Goal: Task Accomplishment & Management: Complete application form

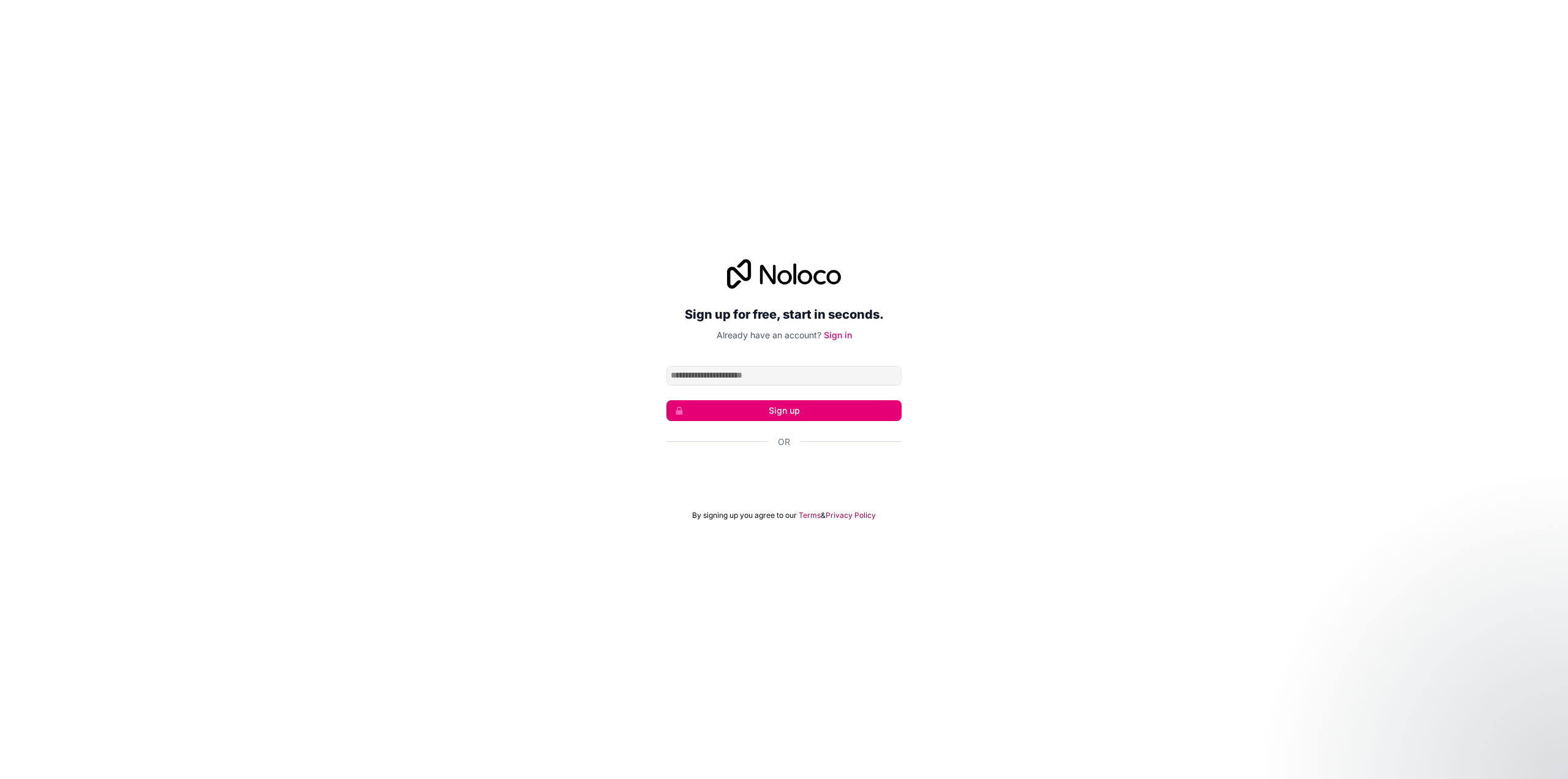
click at [775, 370] on input "Email address" at bounding box center [784, 375] width 235 height 19
type input "**********"
click button "Sign up" at bounding box center [784, 411] width 235 height 21
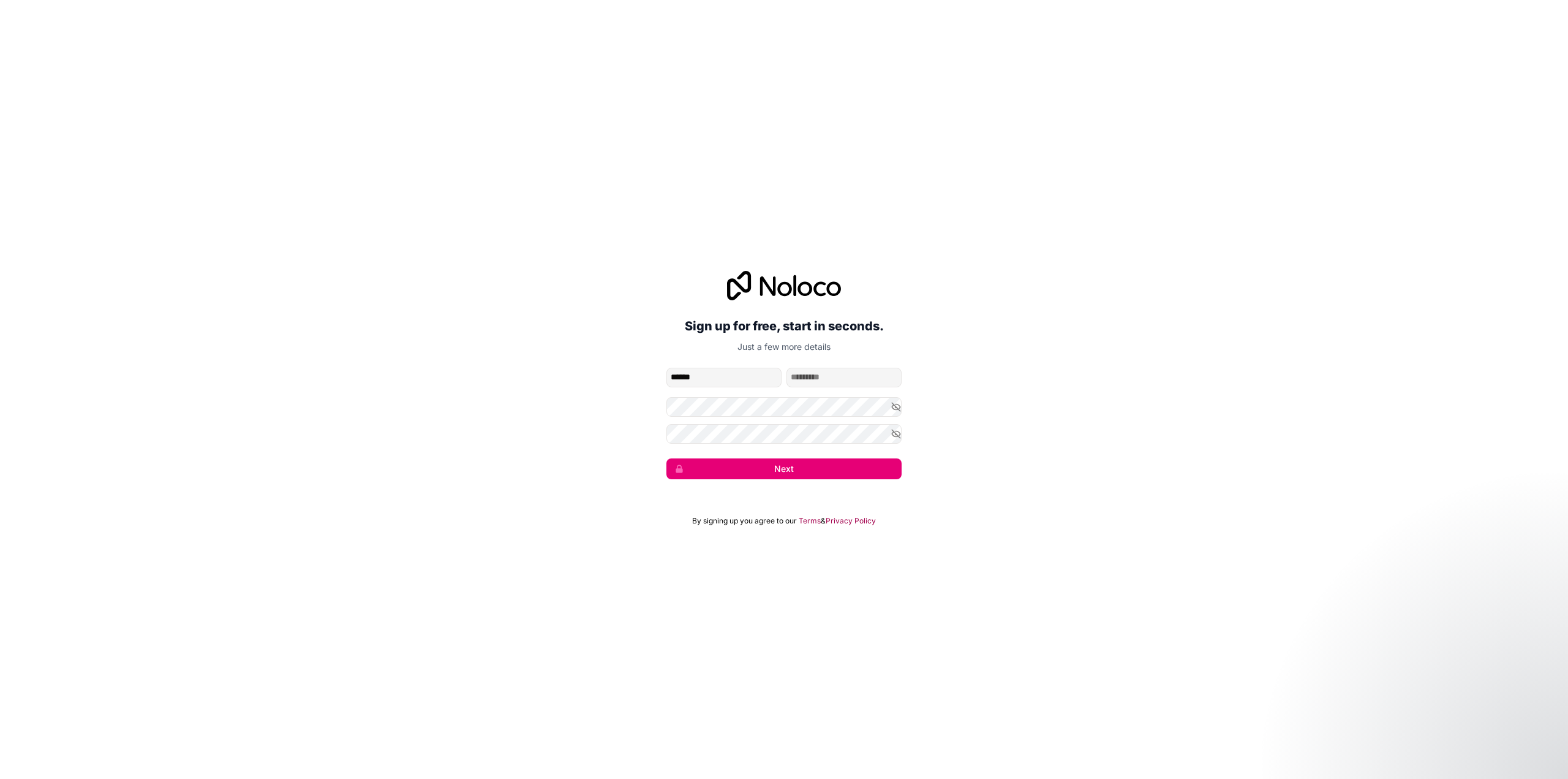
type input "******"
type input "*********"
click at [896, 406] on icon "button" at bounding box center [896, 406] width 9 height 9
click at [624, 404] on div "**********" at bounding box center [784, 374] width 1568 height 243
click at [656, 411] on div "**********" at bounding box center [784, 374] width 1568 height 243
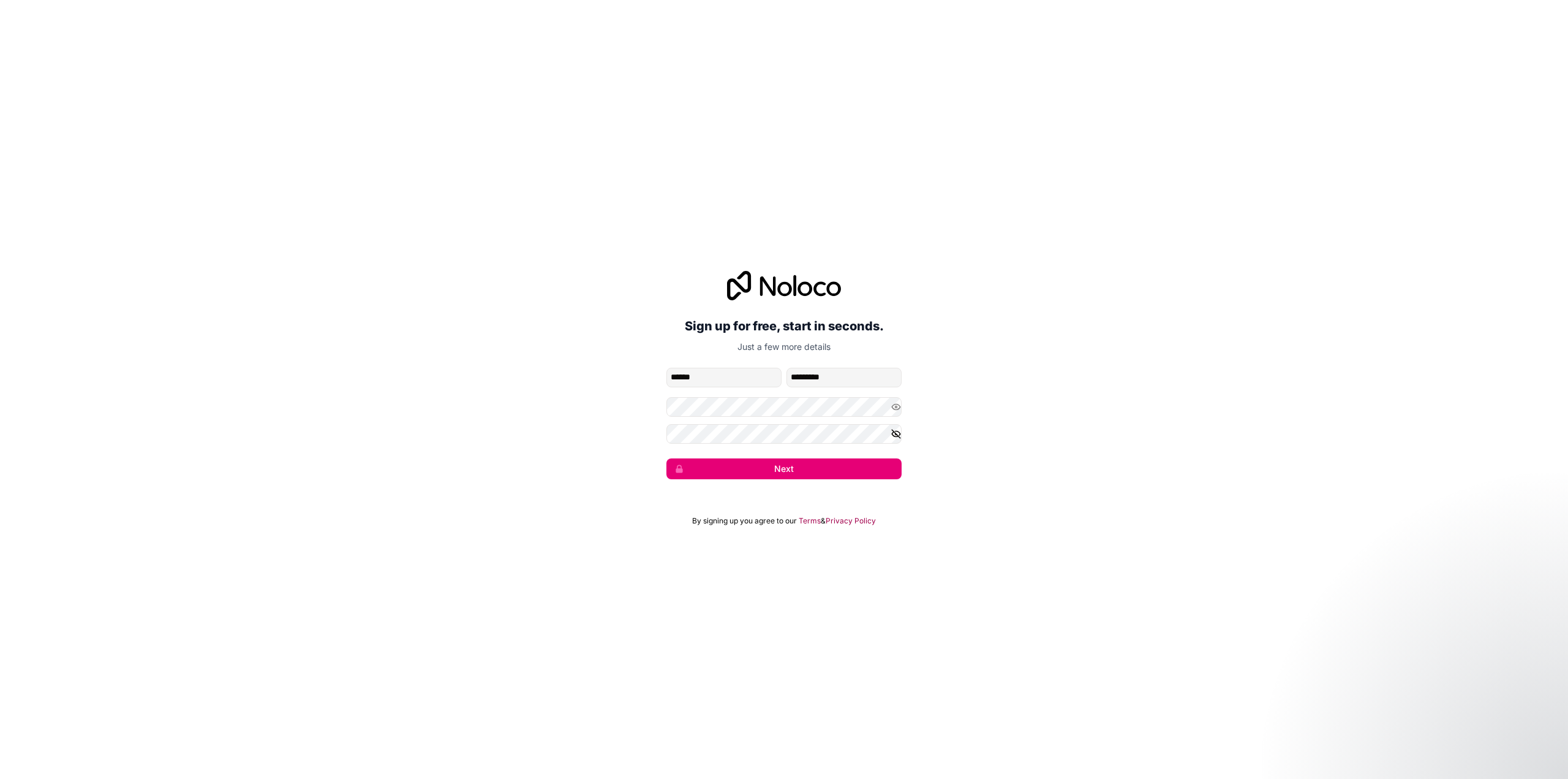
click at [898, 431] on icon "button" at bounding box center [896, 434] width 9 height 6
click at [655, 411] on div "**********" at bounding box center [784, 374] width 1568 height 243
click at [621, 429] on div "**********" at bounding box center [784, 374] width 1568 height 243
click at [644, 429] on div "**********" at bounding box center [784, 374] width 1568 height 243
click at [713, 471] on button "Next" at bounding box center [784, 469] width 235 height 21
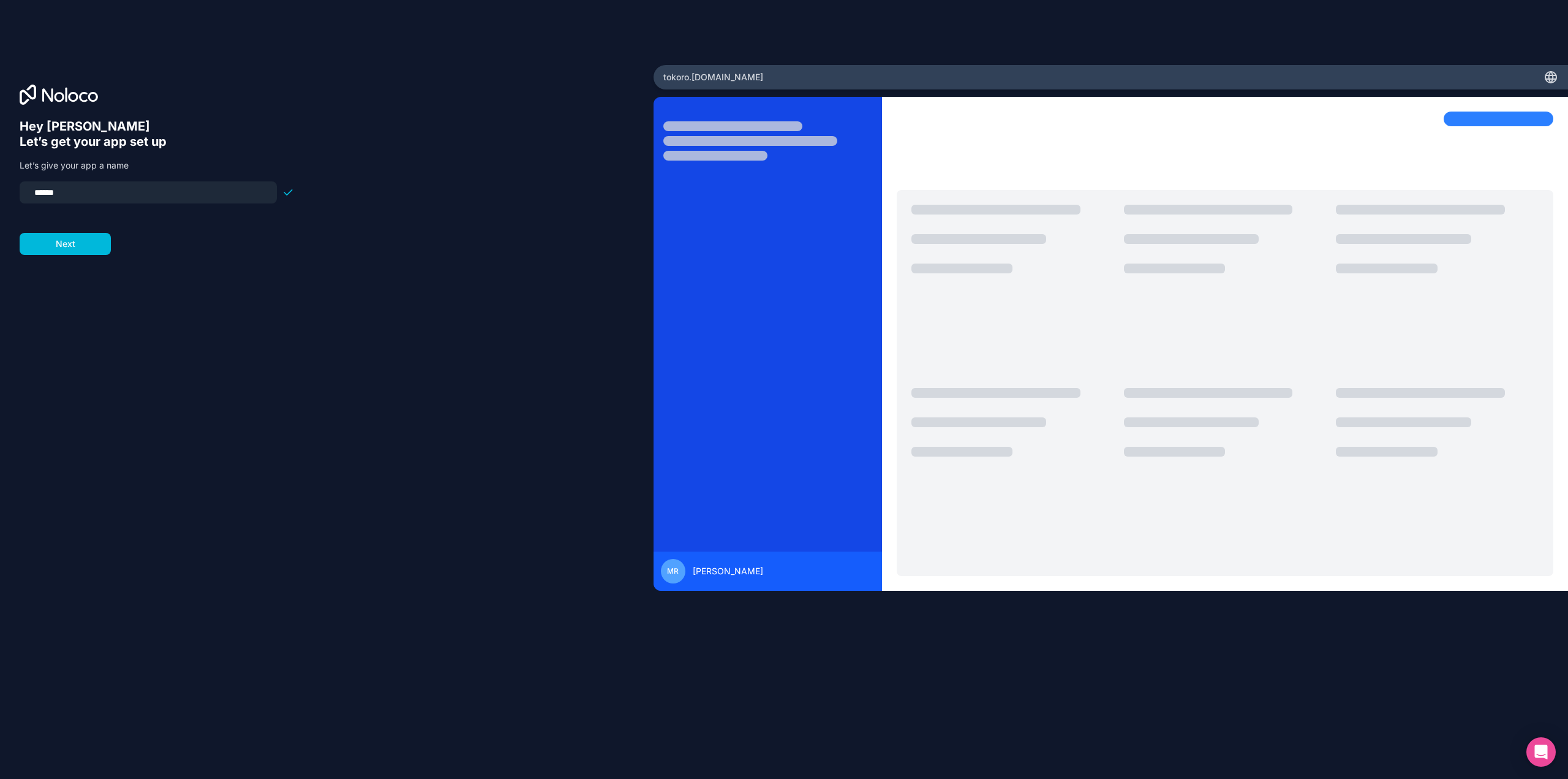
click at [79, 198] on input "******" at bounding box center [148, 192] width 242 height 17
drag, startPoint x: 76, startPoint y: 198, endPoint x: 0, endPoint y: 205, distance: 76.3
click at [0, 205] on div "Hey [PERSON_NAME] 👋 Let’s get your app set up Let’s give your app a name ******…" at bounding box center [327, 389] width 653 height 649
type input "******"
click at [63, 252] on button "Next" at bounding box center [65, 244] width 91 height 22
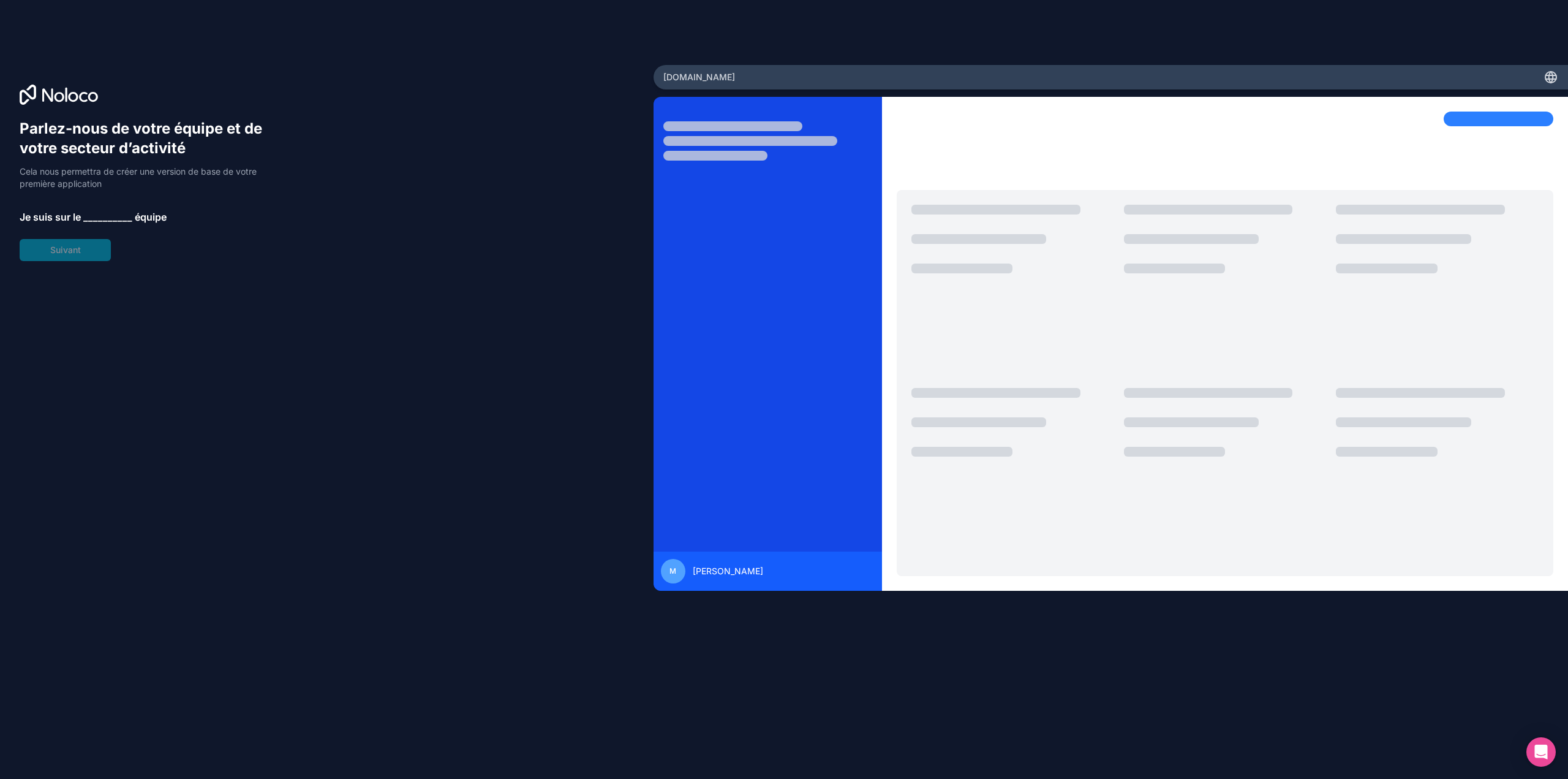
click at [97, 211] on font "__________" at bounding box center [107, 216] width 49 height 13
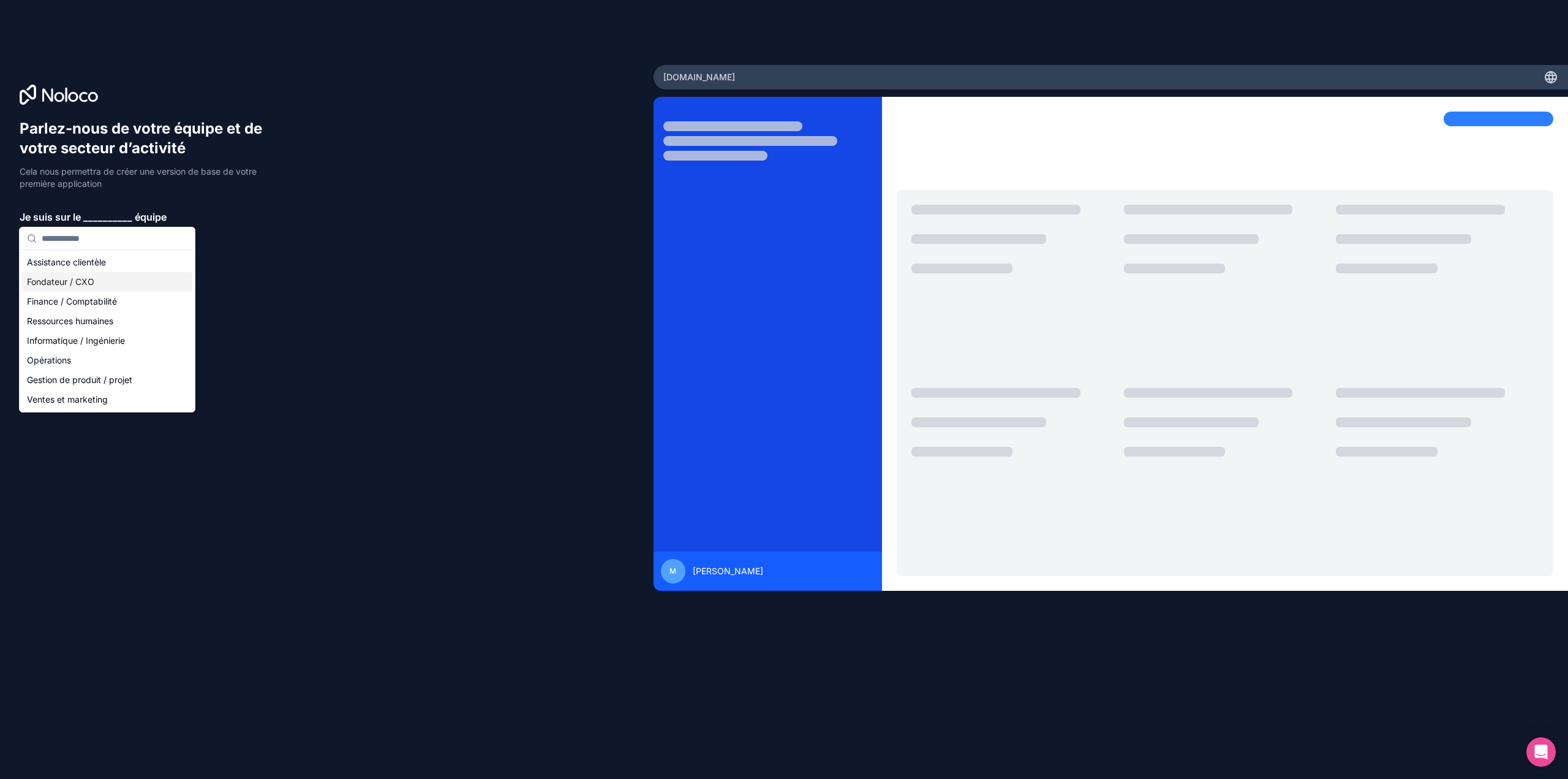
click at [55, 278] on font "Fondateur / CXO" at bounding box center [61, 281] width 68 height 11
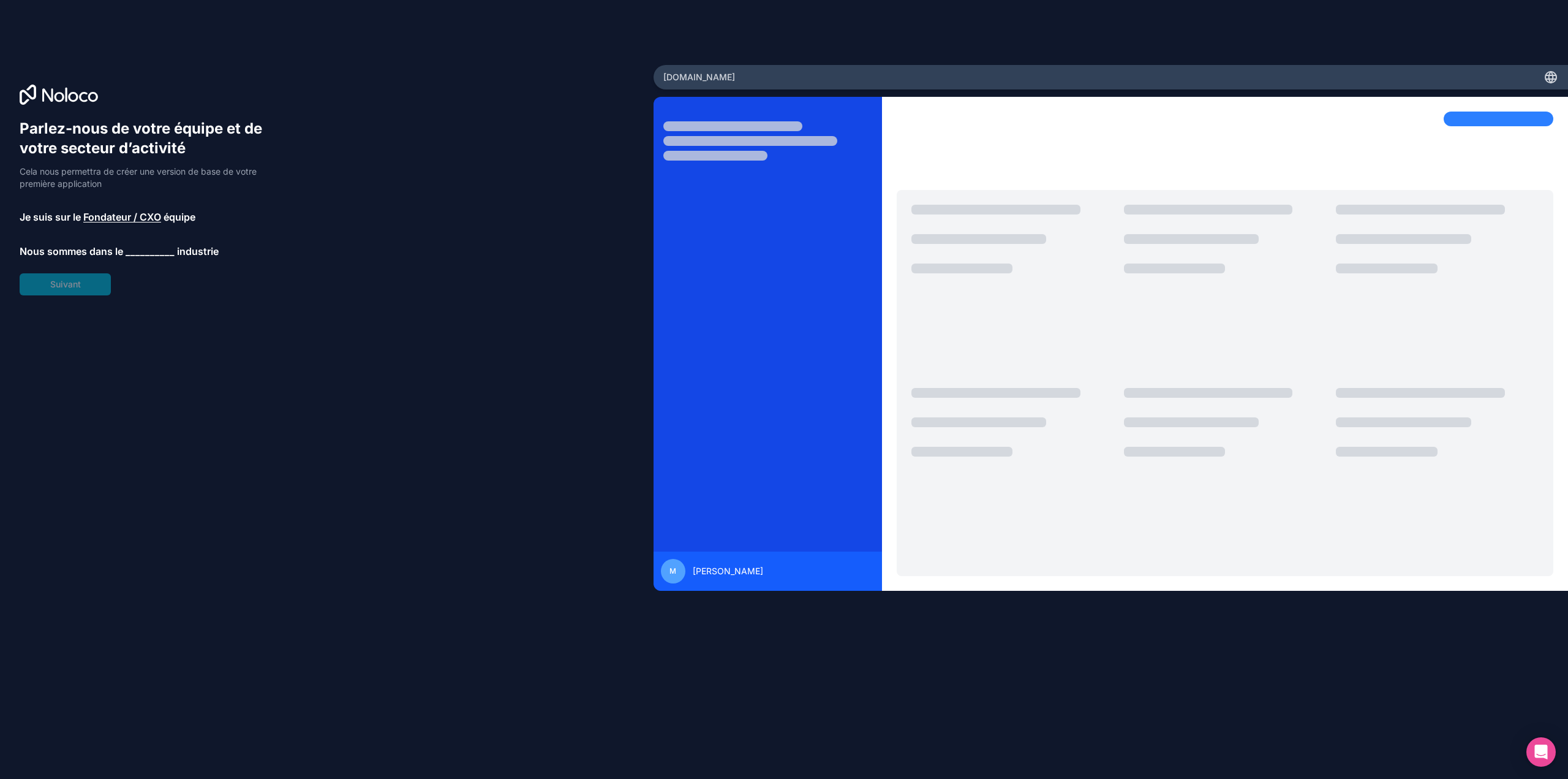
click at [140, 250] on font "__________" at bounding box center [150, 251] width 49 height 13
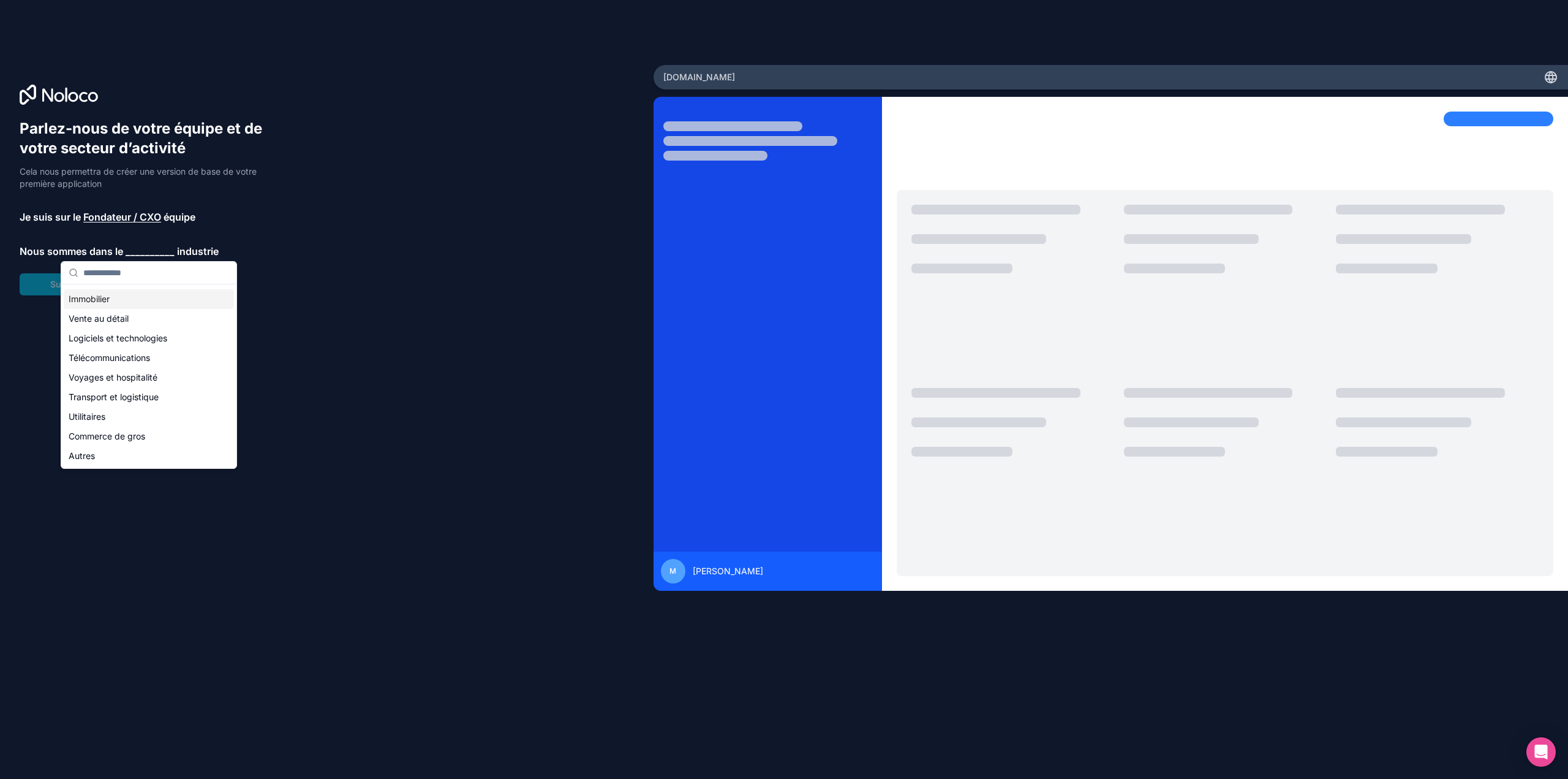
scroll to position [277, 0]
click at [125, 299] on div "Immobilier" at bounding box center [149, 299] width 170 height 19
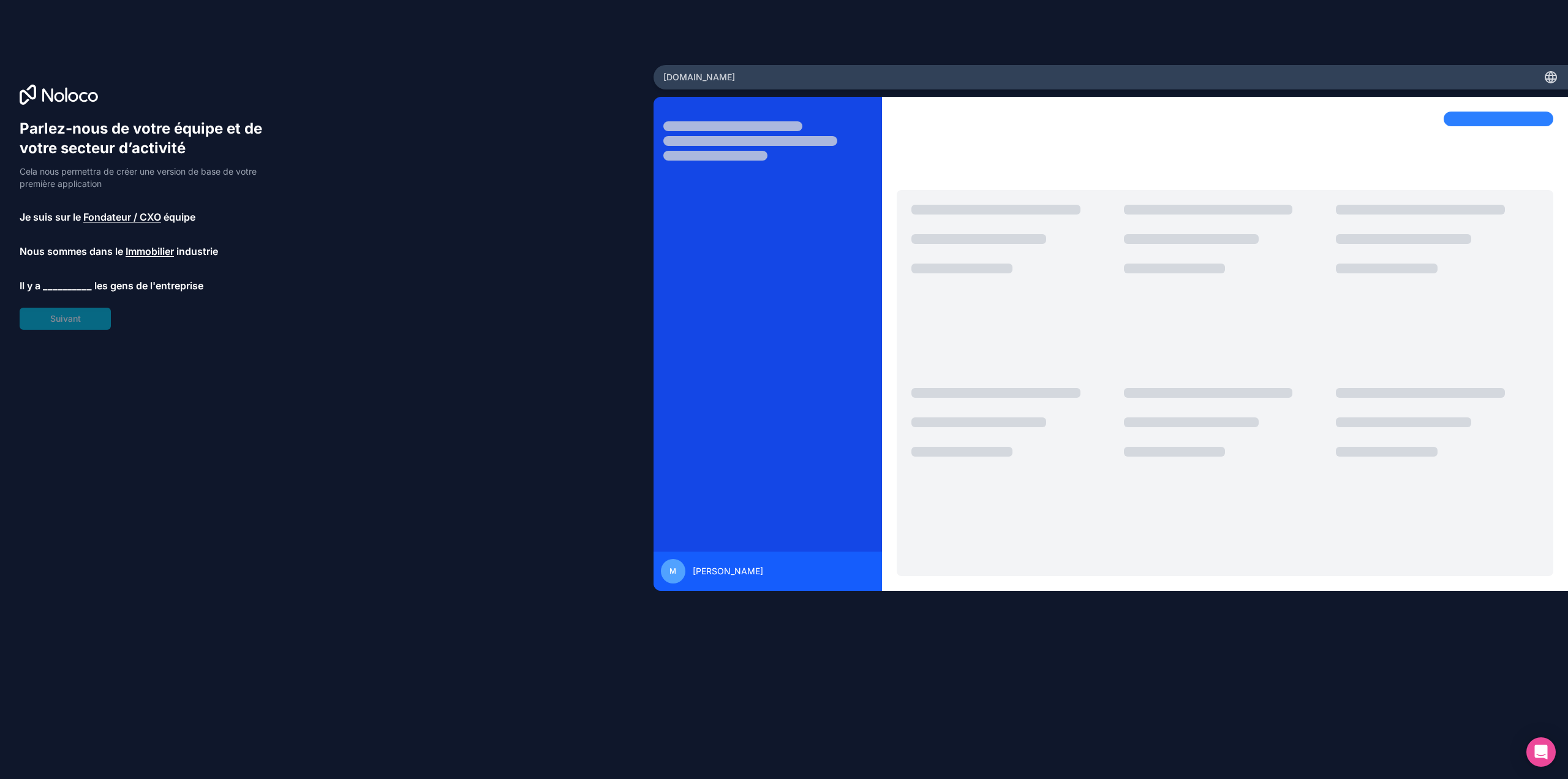
click at [74, 285] on font "__________" at bounding box center [67, 285] width 49 height 13
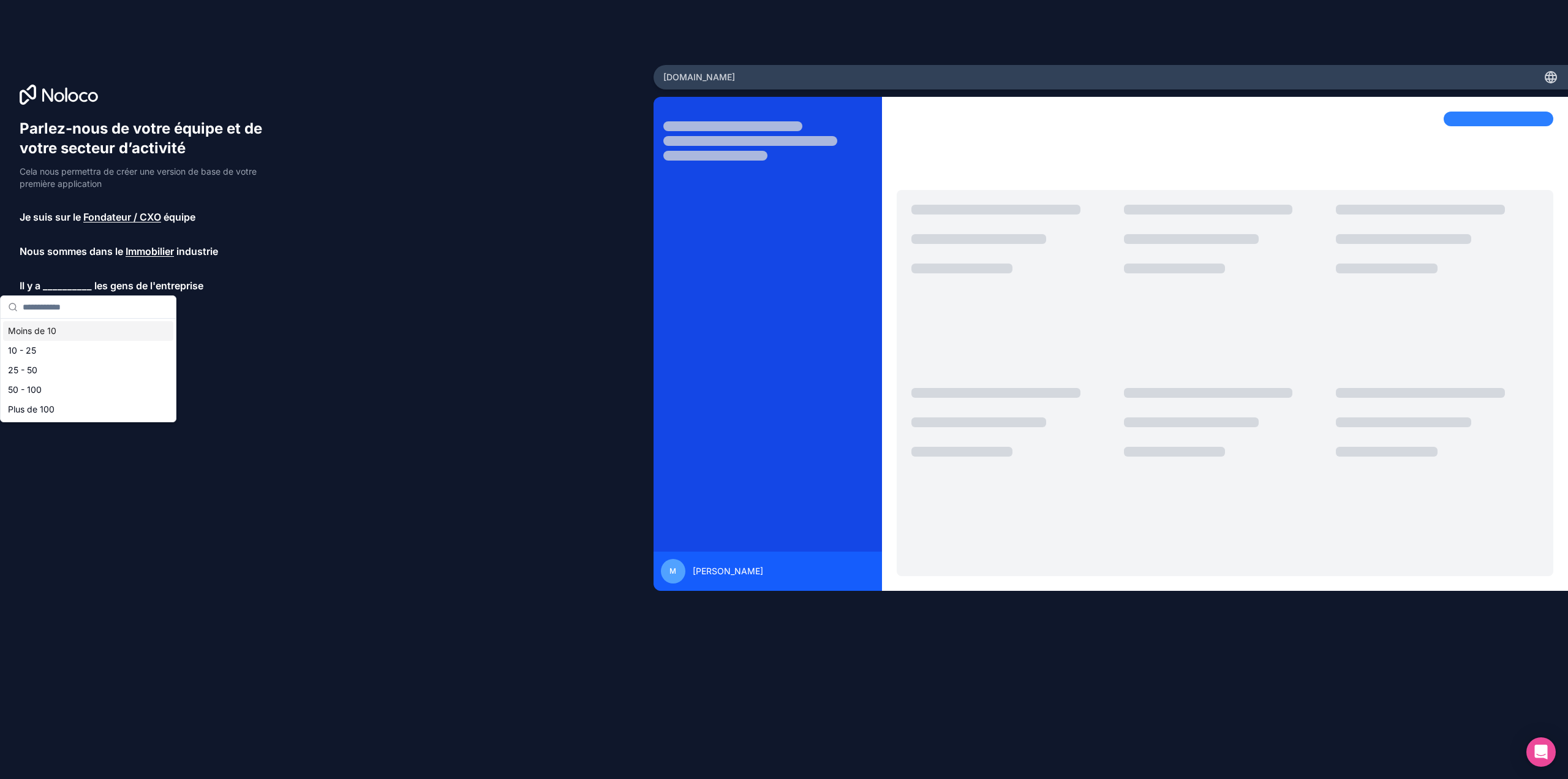
click at [75, 332] on div "Moins de 10" at bounding box center [88, 331] width 170 height 19
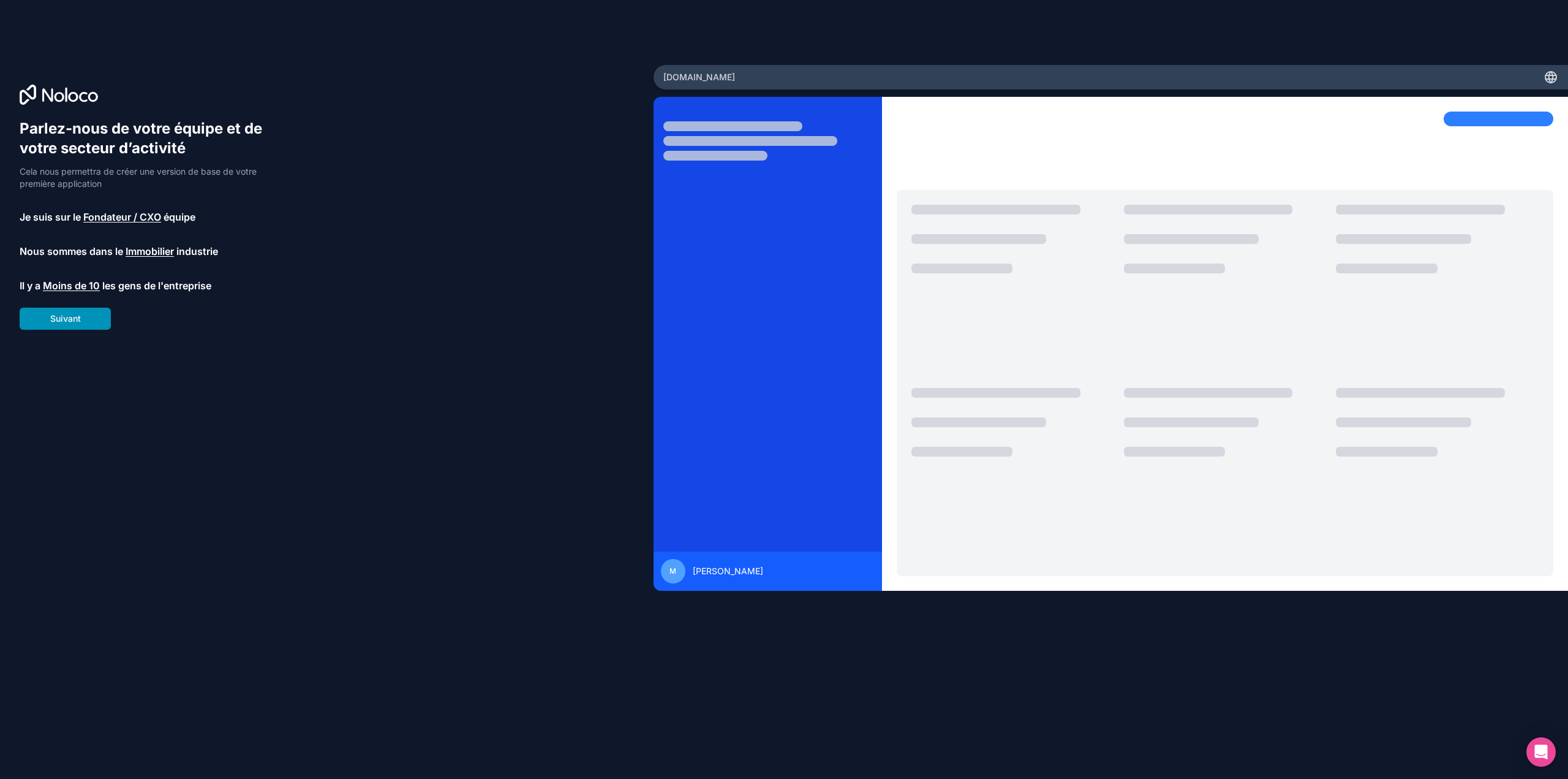
click at [82, 314] on button "Suivant" at bounding box center [65, 318] width 91 height 22
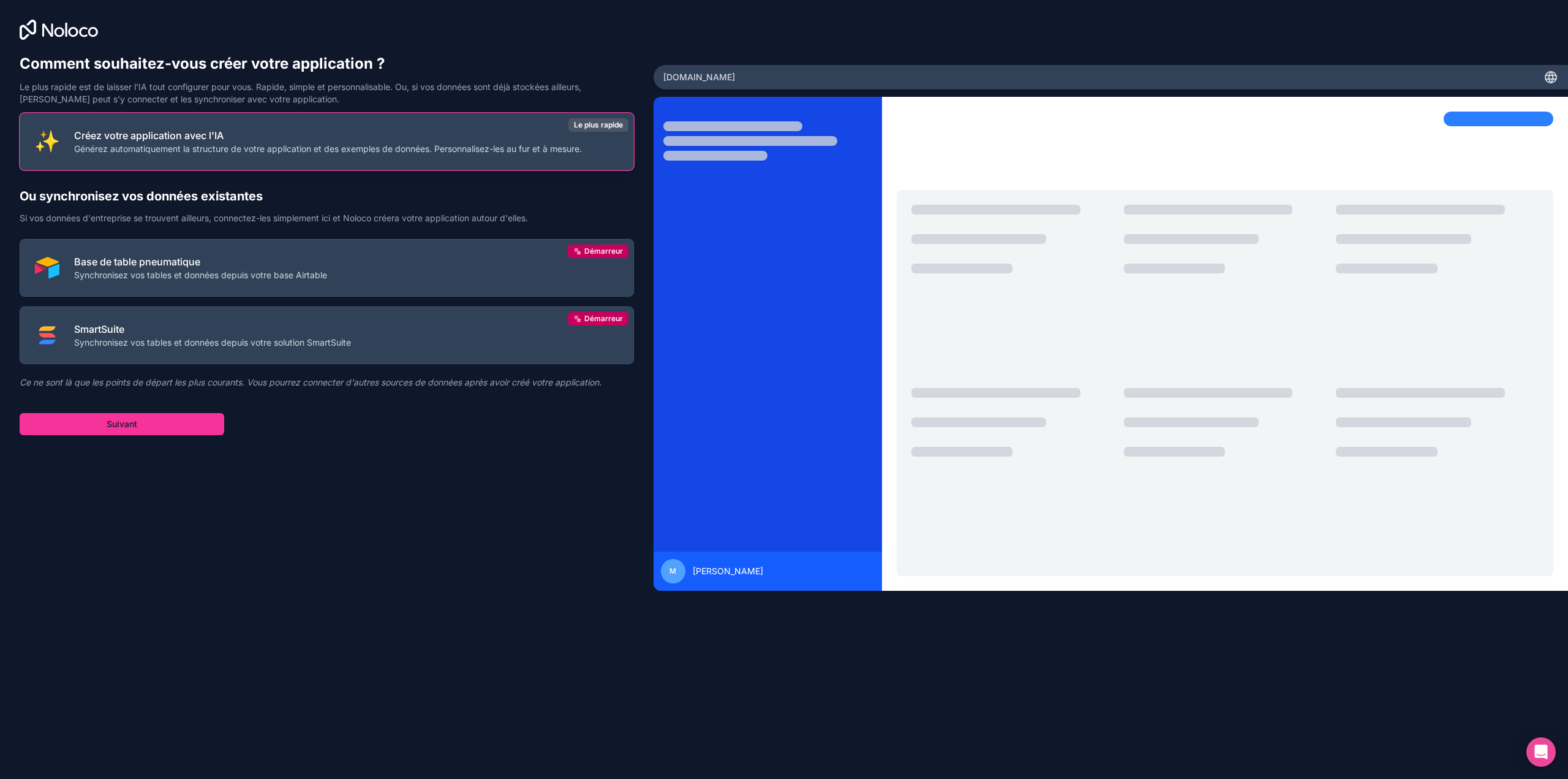
click at [174, 152] on font "Générez automatiquement la structure de votre application et des exemples de do…" at bounding box center [328, 148] width 507 height 11
click at [133, 427] on font "Suivant" at bounding box center [122, 423] width 31 height 11
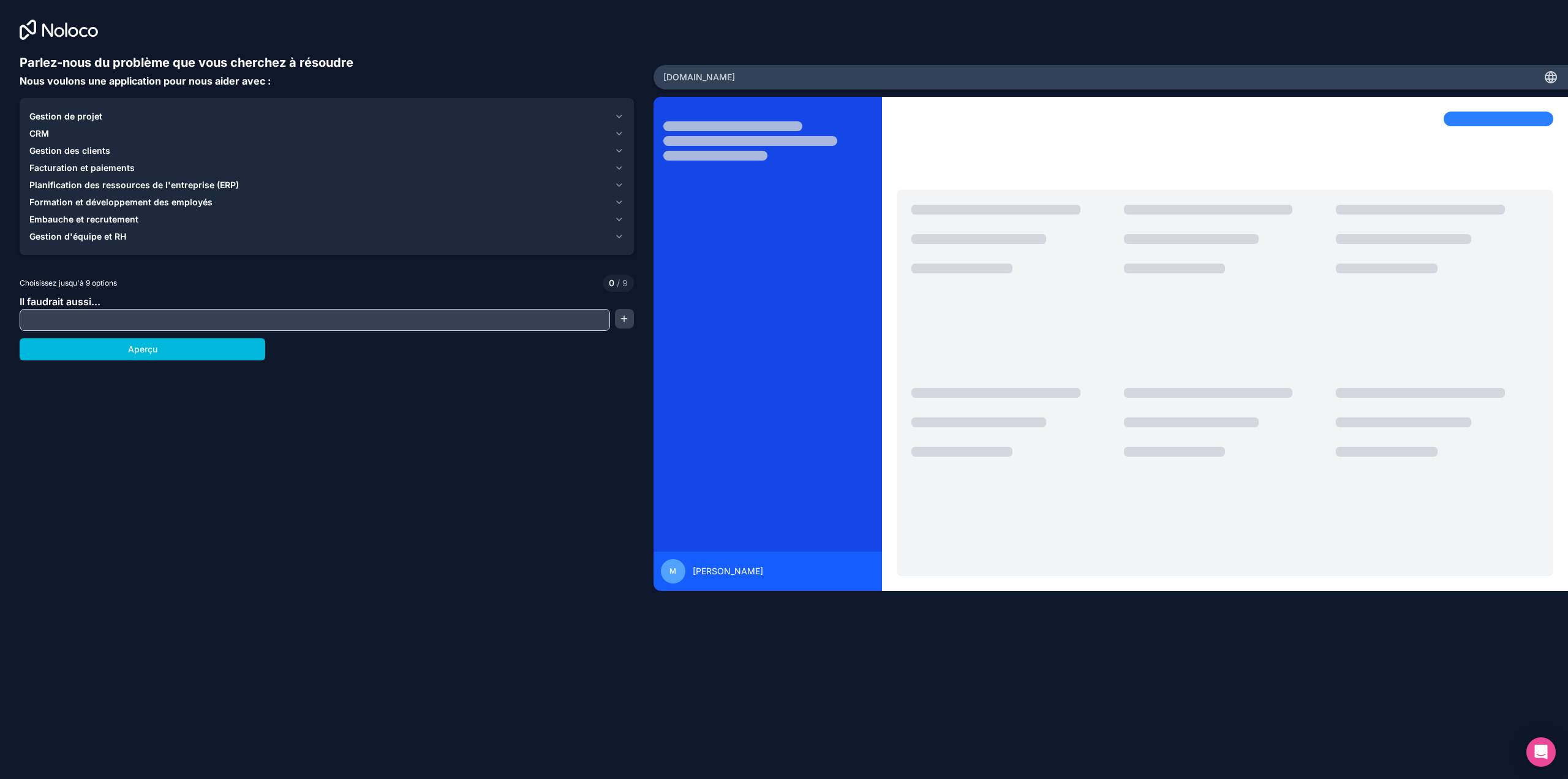
click at [99, 166] on font "Facturation et paiements" at bounding box center [81, 167] width 105 height 11
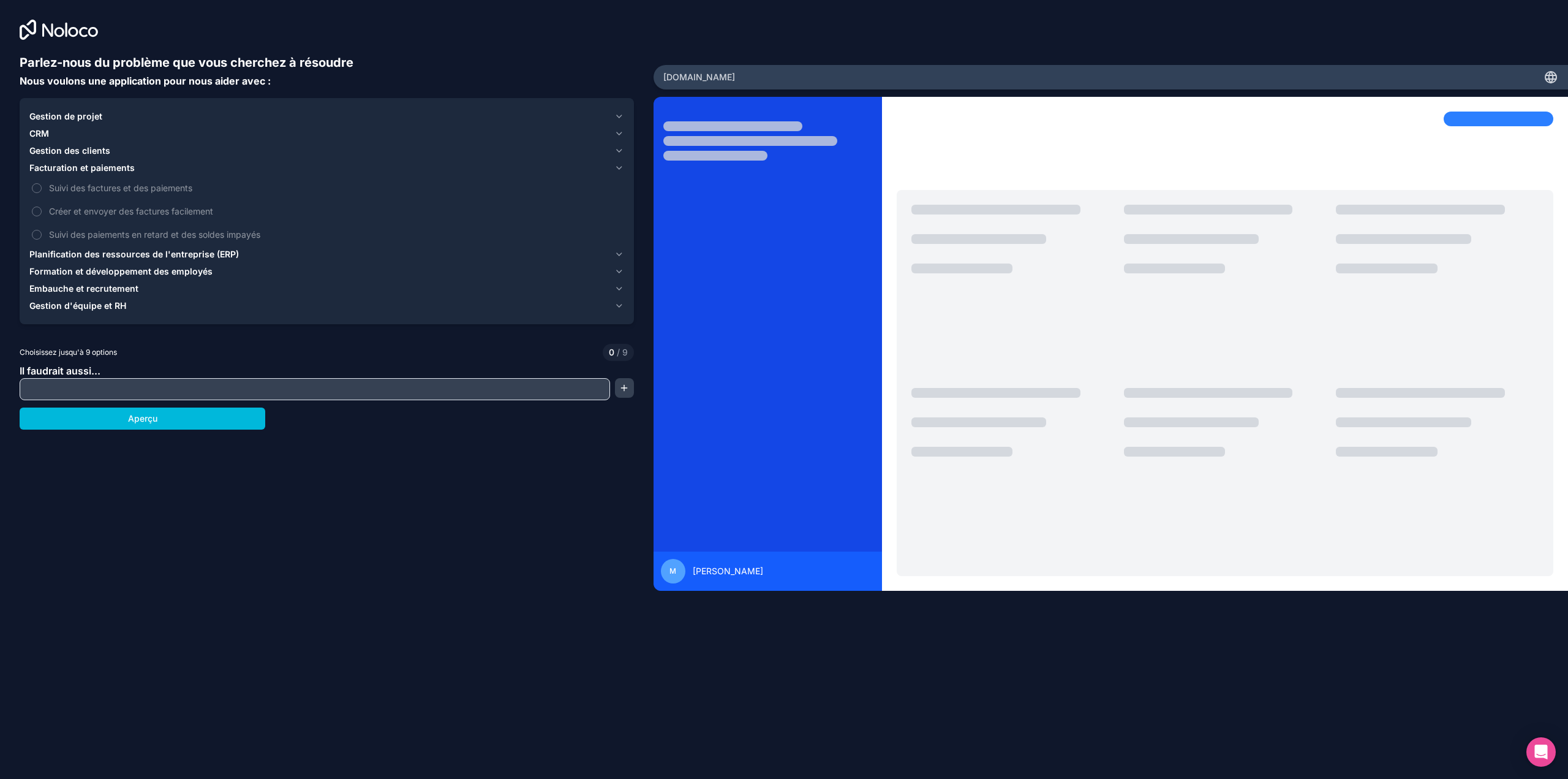
click at [98, 186] on font "Suivi des factures et des paiements" at bounding box center [121, 188] width 143 height 11
click at [42, 186] on button "Suivi des factures et des paiements" at bounding box center [37, 188] width 10 height 10
click at [96, 234] on font "Suivi des paiements en retard et des soldes impayés" at bounding box center [155, 234] width 212 height 11
click at [42, 234] on button "Suivi des paiements en retard et des soldes impayés" at bounding box center [37, 235] width 10 height 10
click at [76, 153] on font "Gestion des clients" at bounding box center [70, 150] width 81 height 11
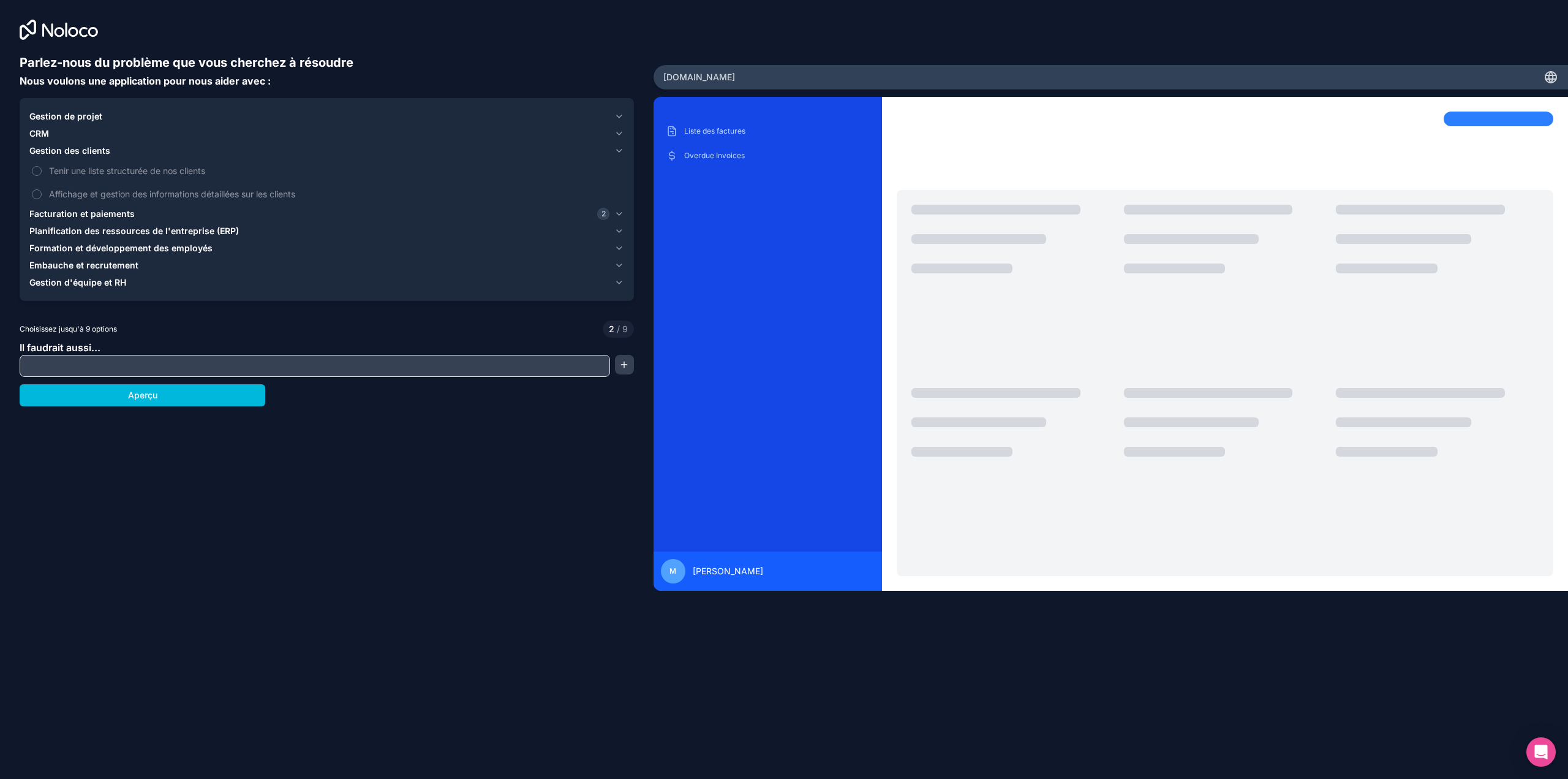
click at [68, 219] on span "Facturation et paiements" at bounding box center [81, 214] width 105 height 13
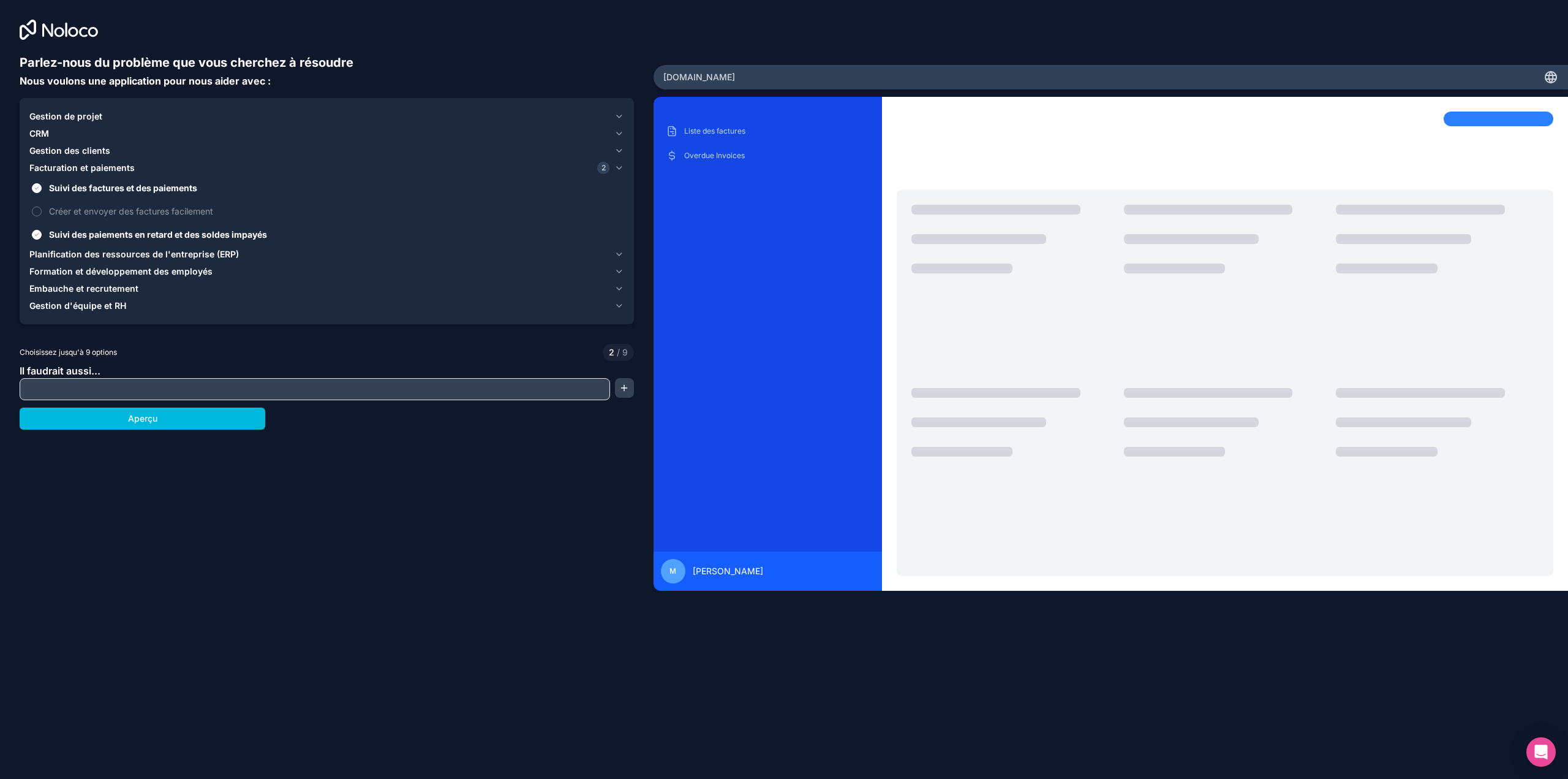
click at [60, 123] on button "Gestion de projet" at bounding box center [326, 117] width 594 height 17
click at [65, 135] on font "Suivi et gestion de nos projets" at bounding box center [109, 136] width 121 height 11
click at [42, 135] on button "Suivi et gestion de nos projets" at bounding box center [37, 136] width 10 height 10
click at [61, 178] on font "Attribuer des tâches à notre équipe" at bounding box center [121, 183] width 143 height 11
click at [42, 178] on button "Attribuer des tâches à notre équipe" at bounding box center [37, 183] width 10 height 10
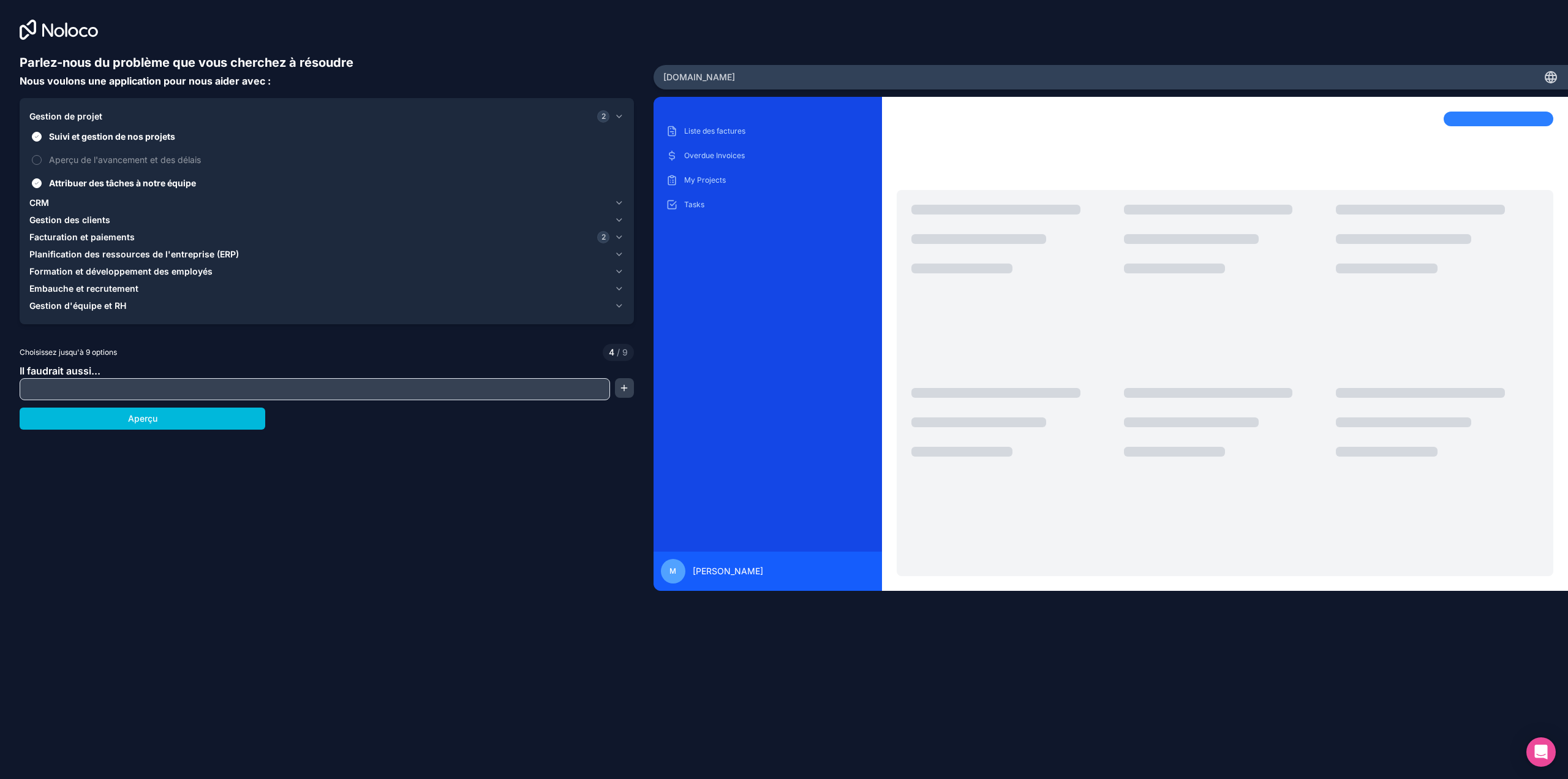
click at [72, 158] on font "Aperçu de l'avancement et des délais" at bounding box center [125, 159] width 152 height 11
click at [42, 158] on button "Aperçu de l'avancement et des délais" at bounding box center [37, 159] width 10 height 10
click at [53, 196] on button "CRM" at bounding box center [326, 203] width 594 height 17
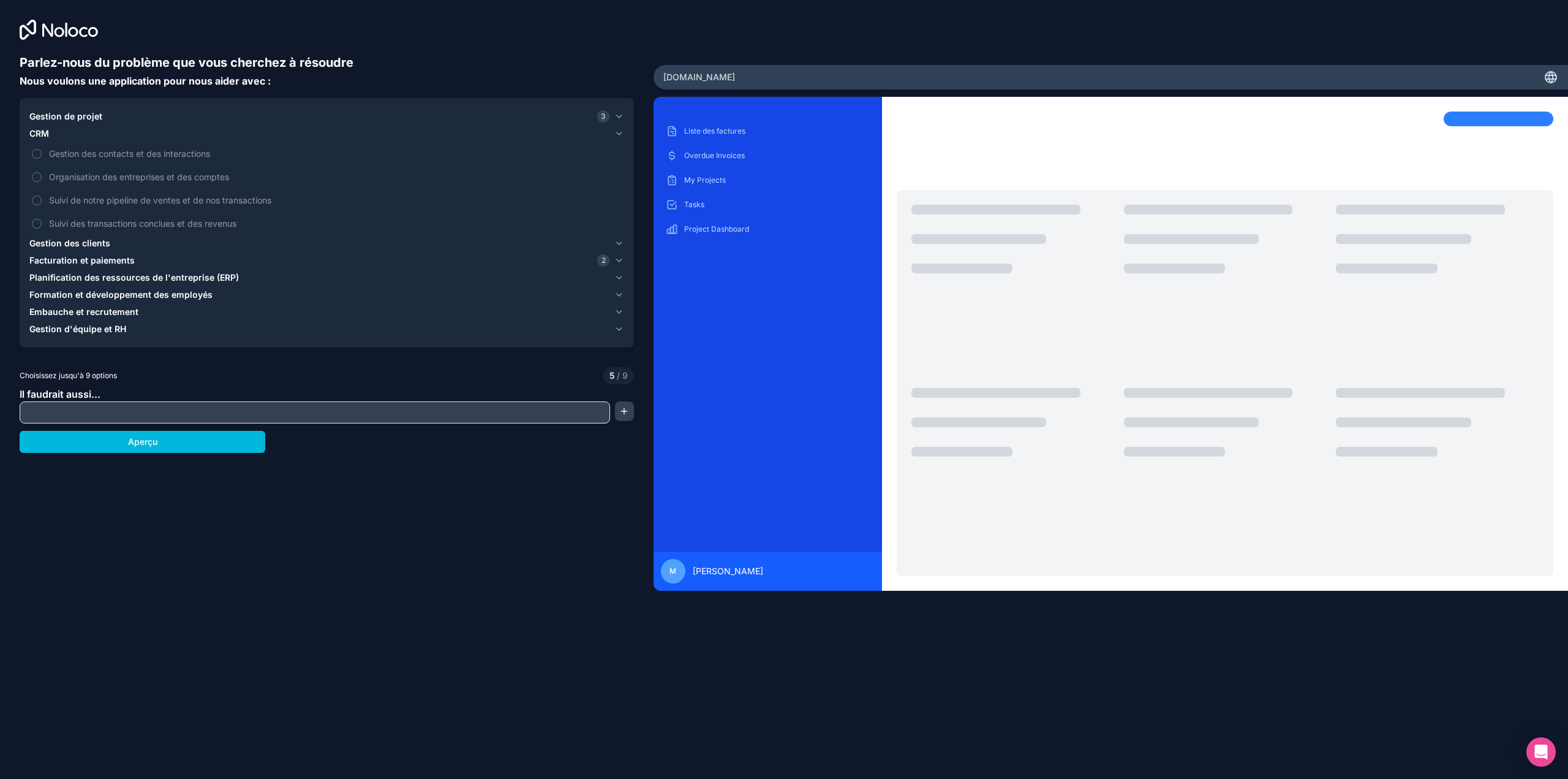
click at [78, 158] on font "Gestion des contacts et des interactions" at bounding box center [129, 153] width 161 height 11
click at [42, 158] on button "Gestion des contacts et des interactions" at bounding box center [37, 154] width 10 height 10
click at [74, 197] on font "Suivi de notre pipeline de ventes et de nos transactions" at bounding box center [160, 200] width 222 height 11
click at [42, 197] on button "Suivi de notre pipeline de ventes et de nos transactions" at bounding box center [37, 200] width 10 height 10
click at [70, 221] on font "Suivi des transactions conclues et des revenus" at bounding box center [143, 223] width 187 height 11
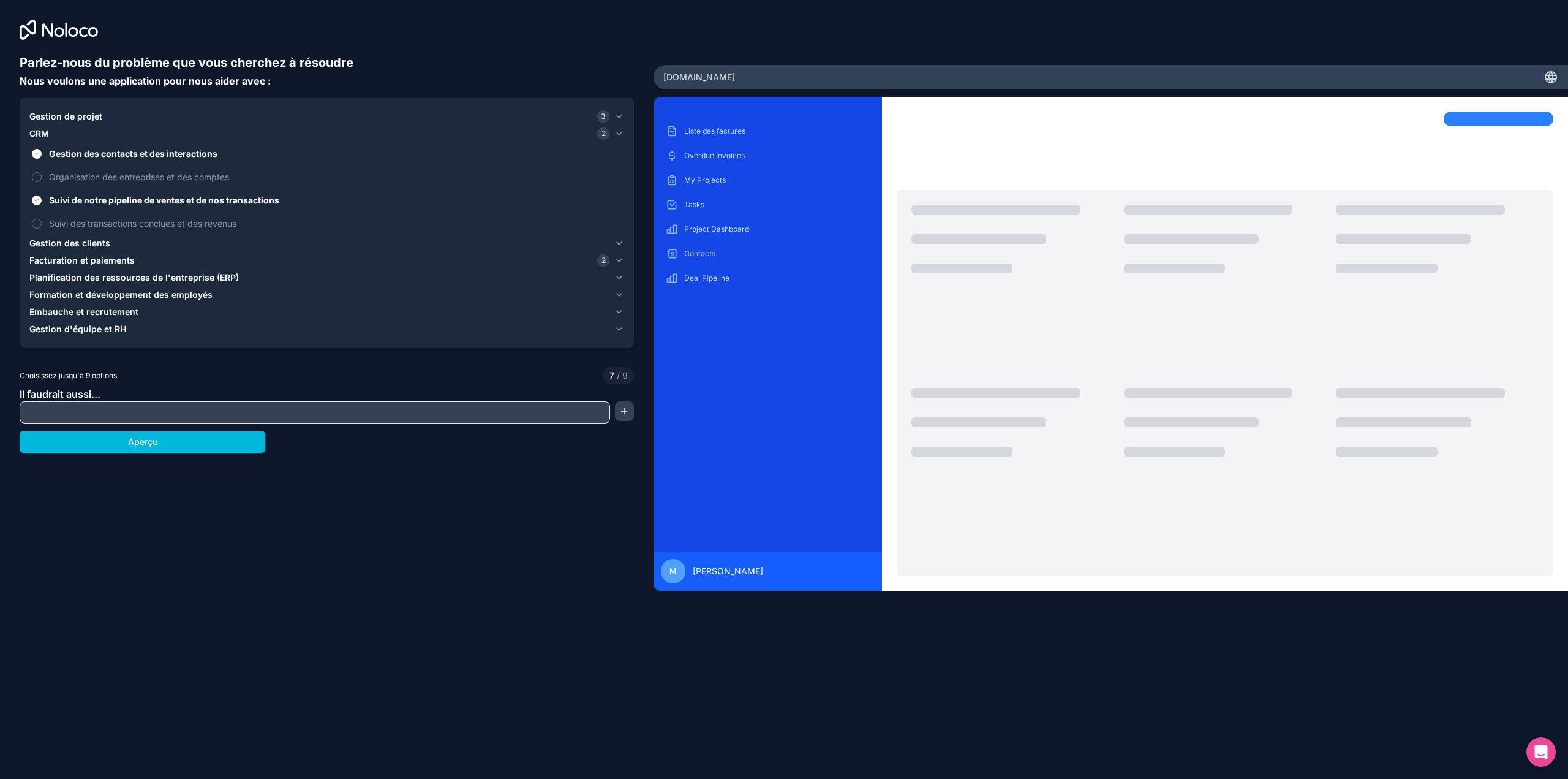
click at [42, 221] on button "Suivi des transactions conclues et des revenus" at bounding box center [37, 223] width 10 height 10
click at [77, 239] on font "Gestion des clients" at bounding box center [70, 243] width 81 height 11
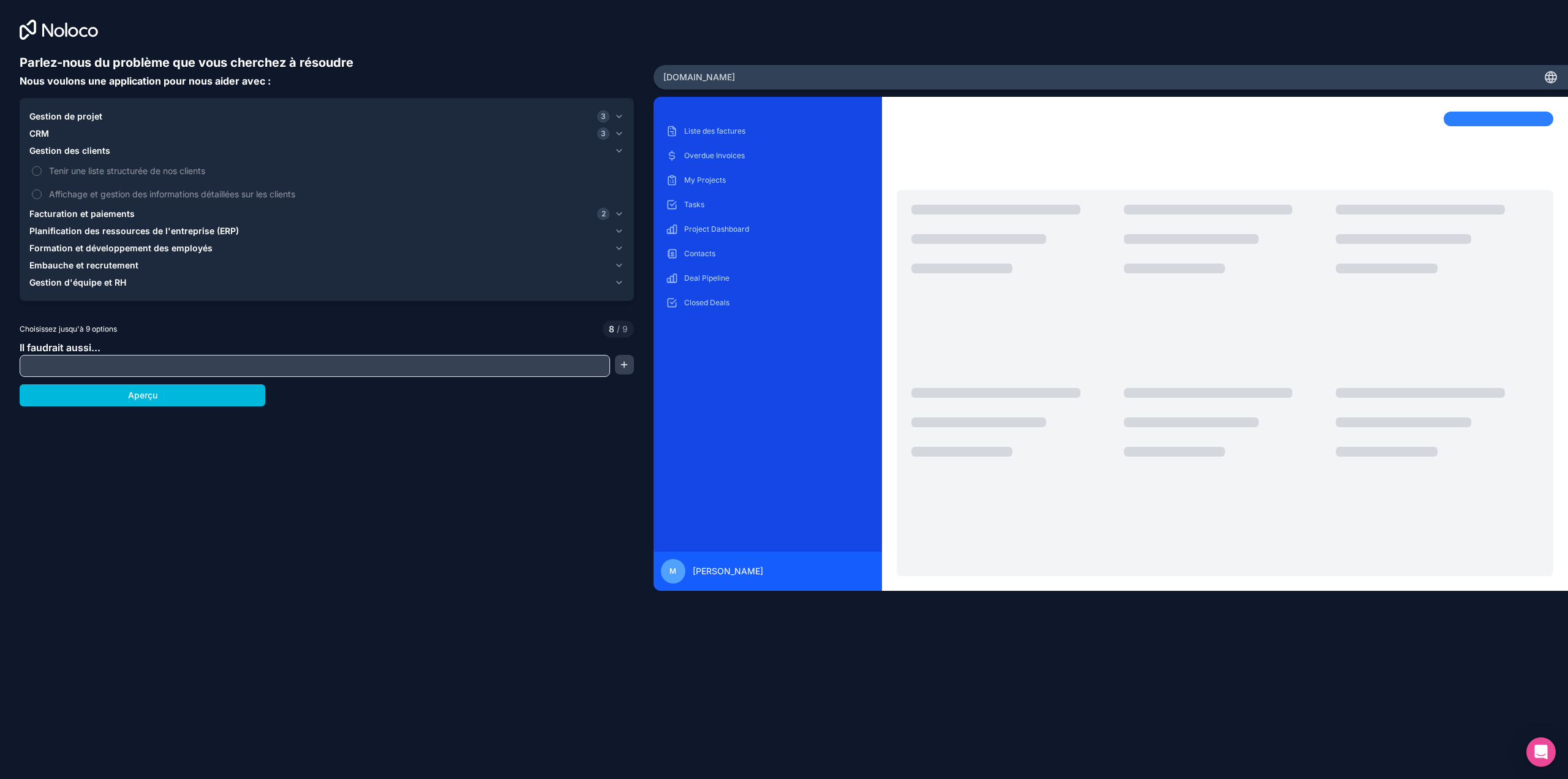
click at [76, 172] on font "Tenir une liste structurée de nos clients" at bounding box center [128, 170] width 157 height 11
click at [42, 172] on button "Tenir une liste structurée de nos clients" at bounding box center [37, 171] width 10 height 10
click at [76, 194] on font "Affichage et gestion des informations détaillées sur les clients" at bounding box center [172, 193] width 246 height 11
click at [44, 115] on font "Gestion de projet" at bounding box center [65, 116] width 72 height 11
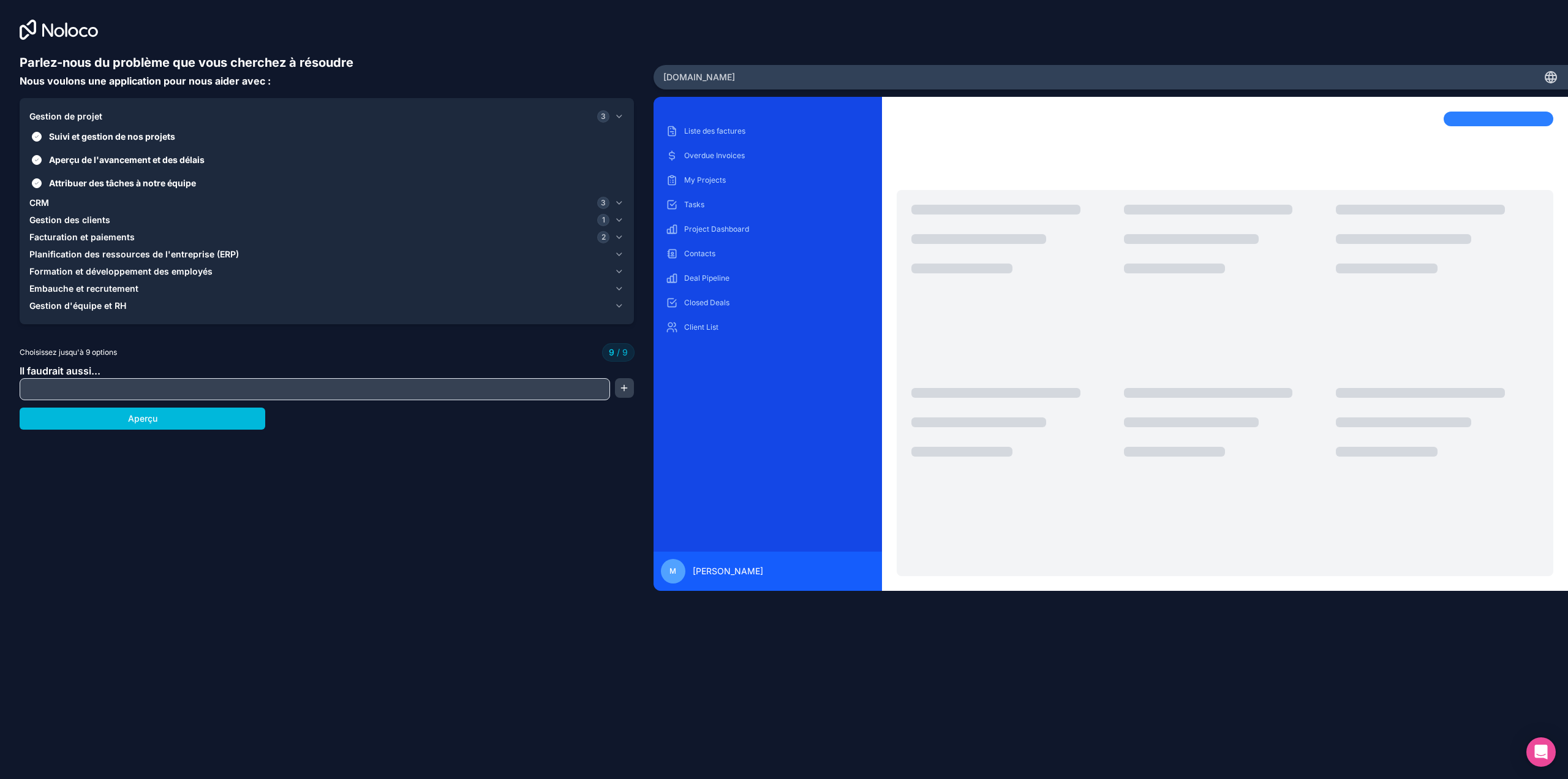
click at [51, 180] on font "Attribuer des tâches à notre équipe" at bounding box center [123, 183] width 147 height 11
click at [42, 180] on button "Attribuer des tâches à notre équipe" at bounding box center [37, 183] width 10 height 10
click at [49, 157] on font "Aperçu de l'avancement et des délais" at bounding box center [127, 159] width 156 height 11
click at [42, 157] on button "Aperçu de l'avancement et des délais" at bounding box center [37, 159] width 10 height 10
click at [42, 185] on label "Attribuer des tâches à notre équipe" at bounding box center [326, 182] width 594 height 22
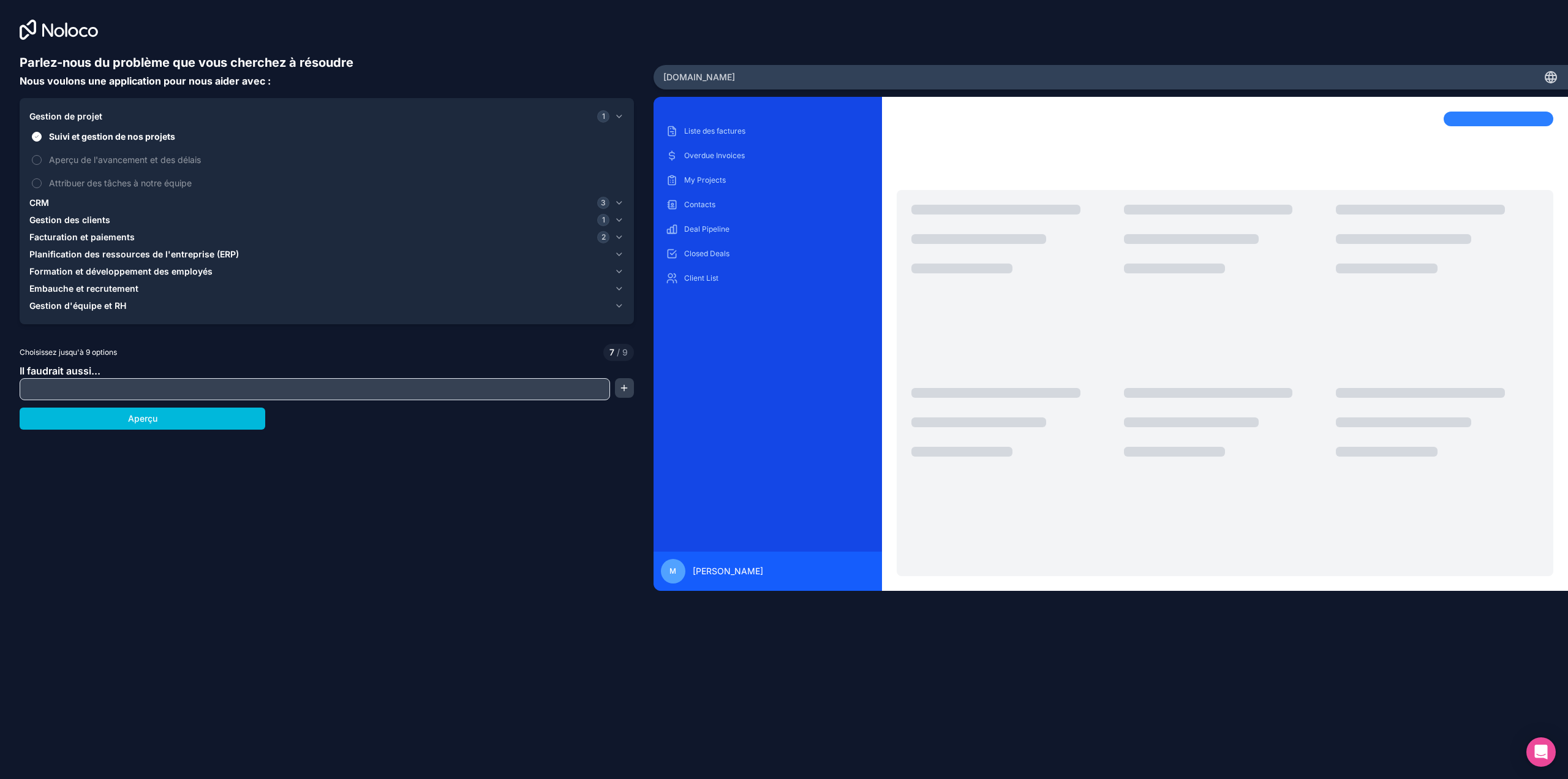
click at [42, 185] on button "Attribuer des tâches à notre équipe" at bounding box center [37, 183] width 10 height 10
click at [44, 203] on font "CRM" at bounding box center [39, 202] width 19 height 11
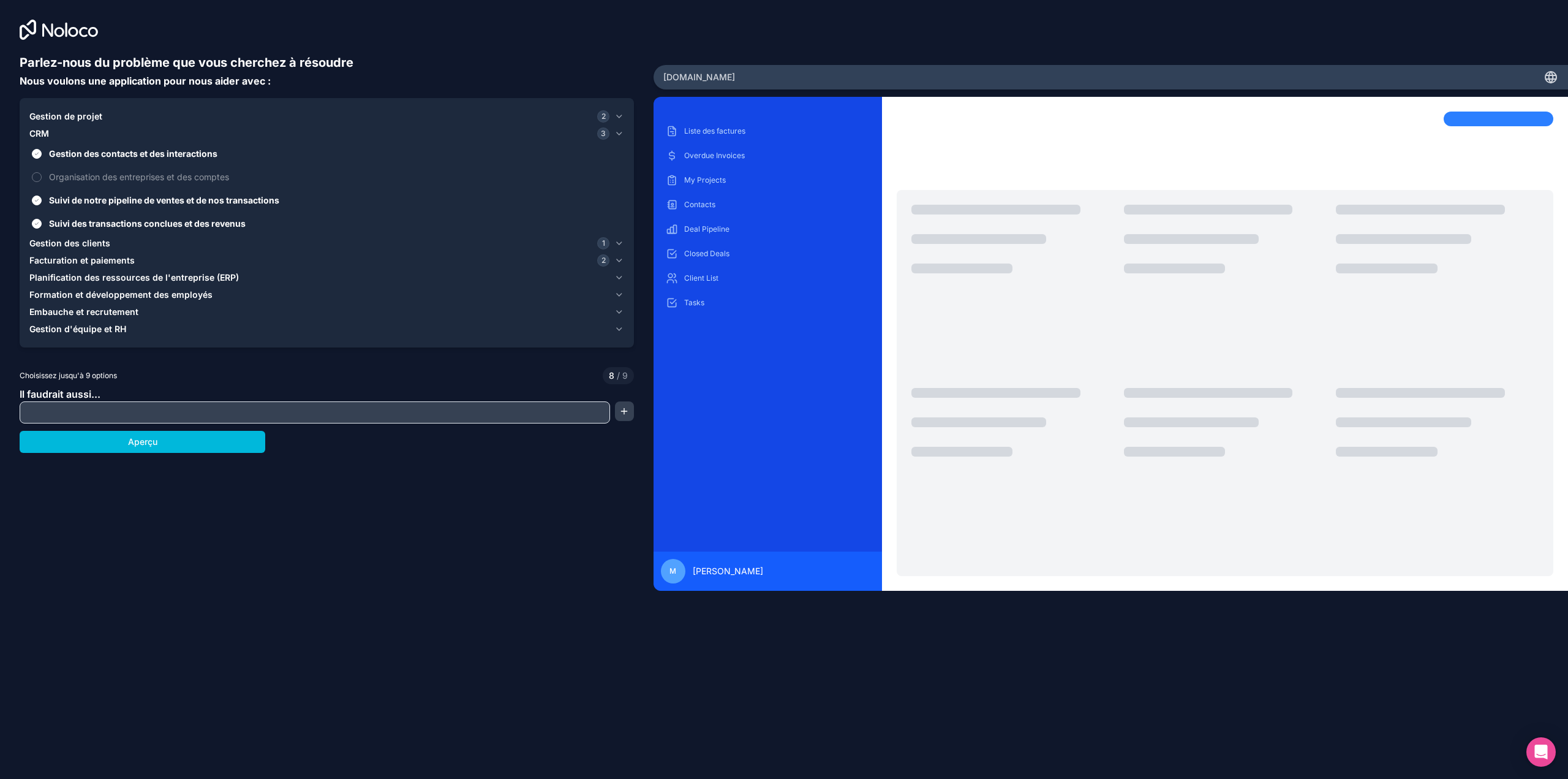
click at [44, 241] on font "Gestion des clients" at bounding box center [70, 243] width 81 height 11
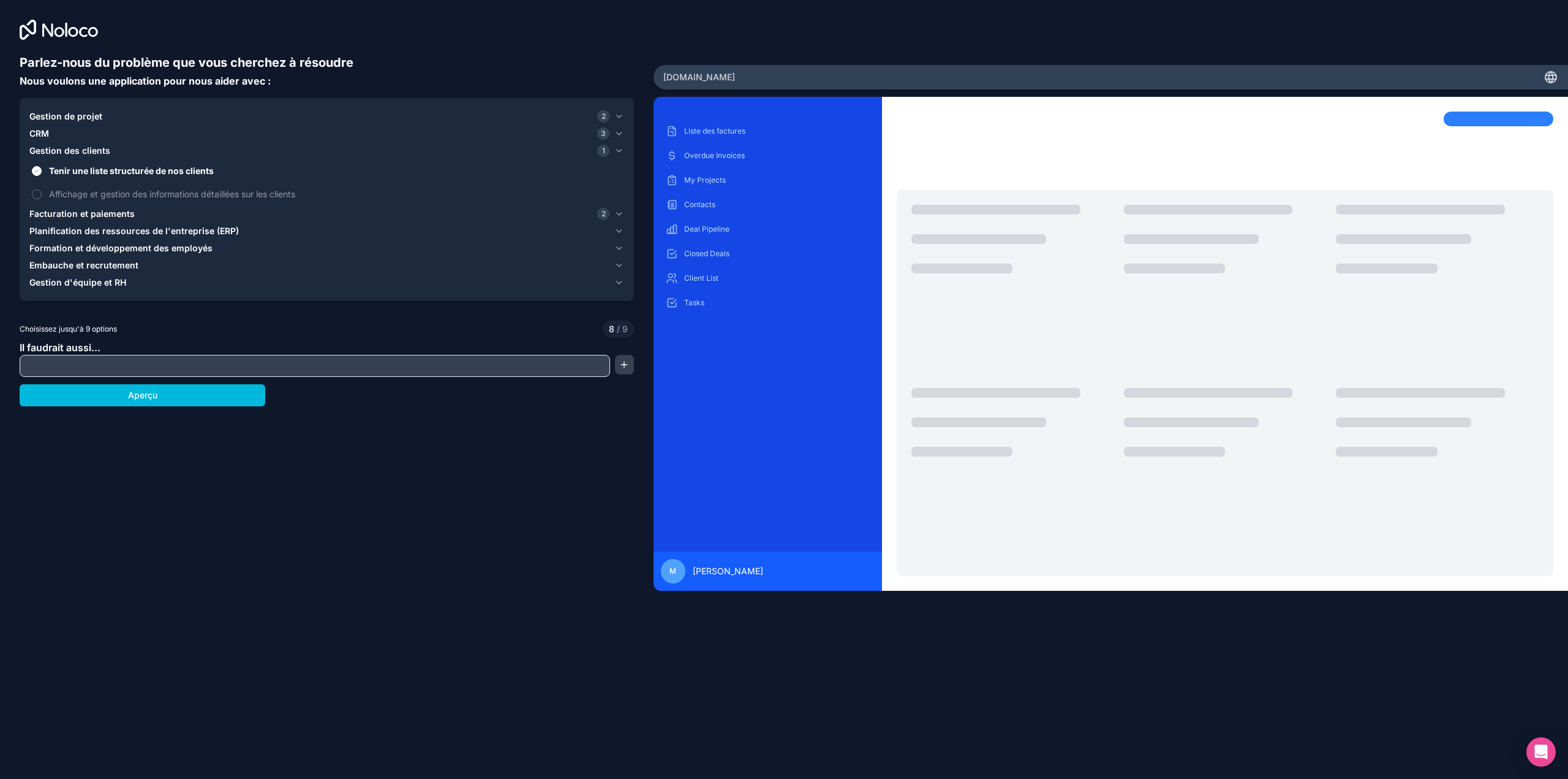
click at [47, 213] on font "Facturation et paiements" at bounding box center [81, 214] width 105 height 11
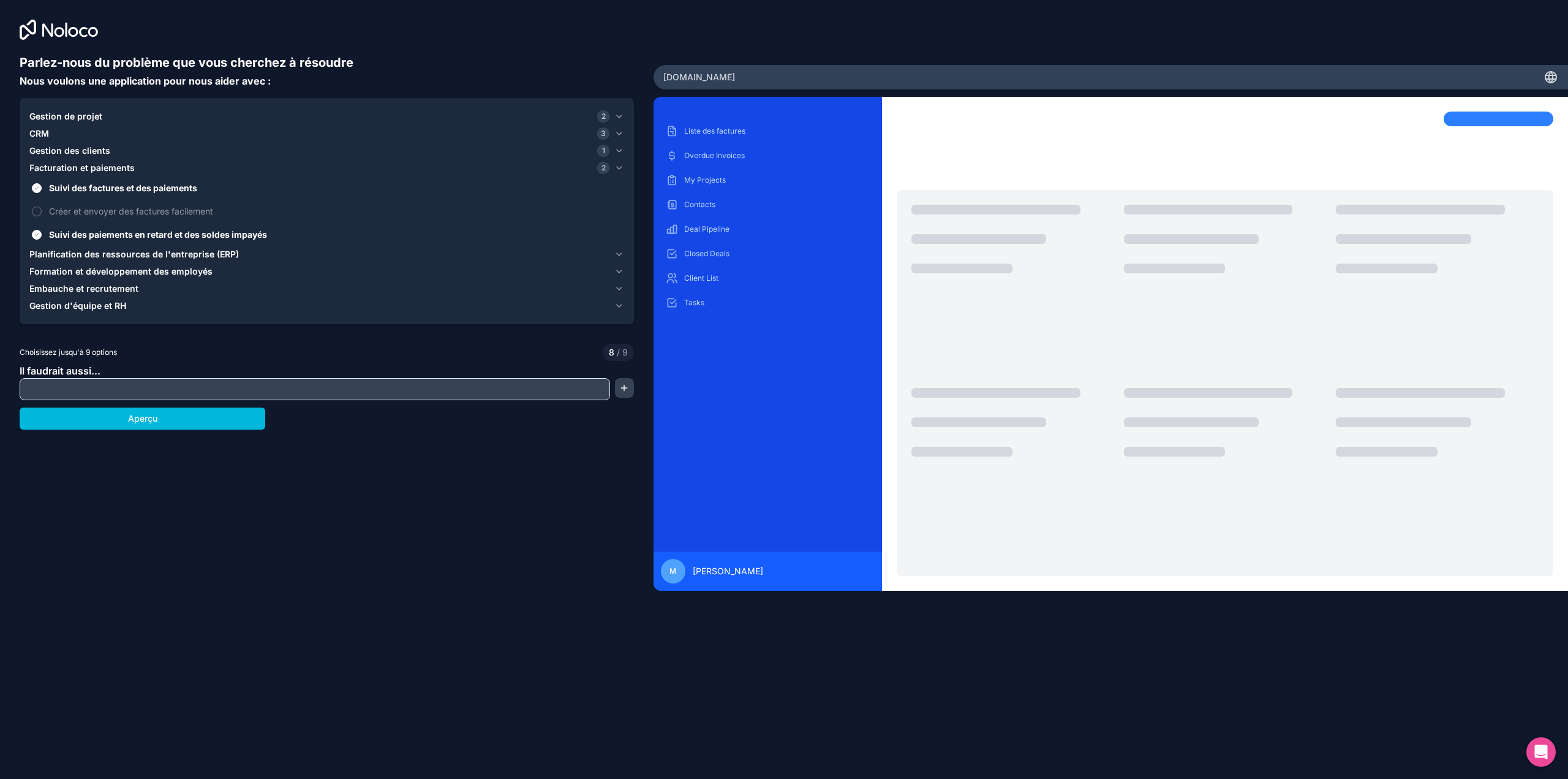
click at [47, 238] on label "Suivi des paiements en retard et des soldes impayés" at bounding box center [326, 234] width 594 height 22
click at [42, 238] on button "Suivi des paiements en retard et des soldes impayés" at bounding box center [37, 235] width 10 height 10
click at [46, 235] on label "Suivi des paiements en retard et des soldes impayés" at bounding box center [326, 234] width 594 height 22
click at [42, 235] on button "Suivi des paiements en retard et des soldes impayés" at bounding box center [37, 235] width 10 height 10
click at [48, 252] on font "Planification des ressources de l'entreprise (ERP)" at bounding box center [133, 253] width 210 height 11
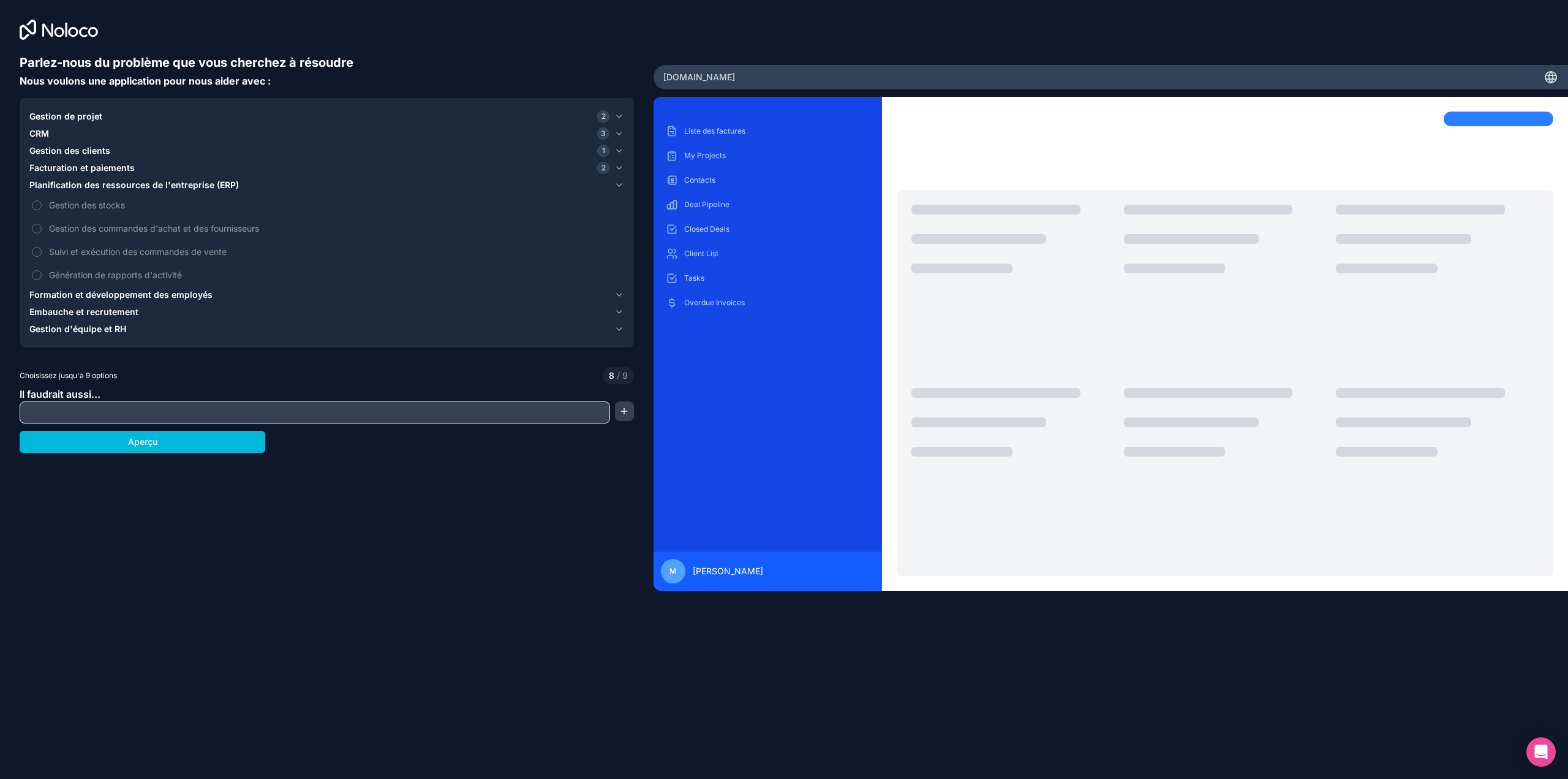
click at [76, 296] on font "Formation et développement des employés" at bounding box center [121, 294] width 184 height 11
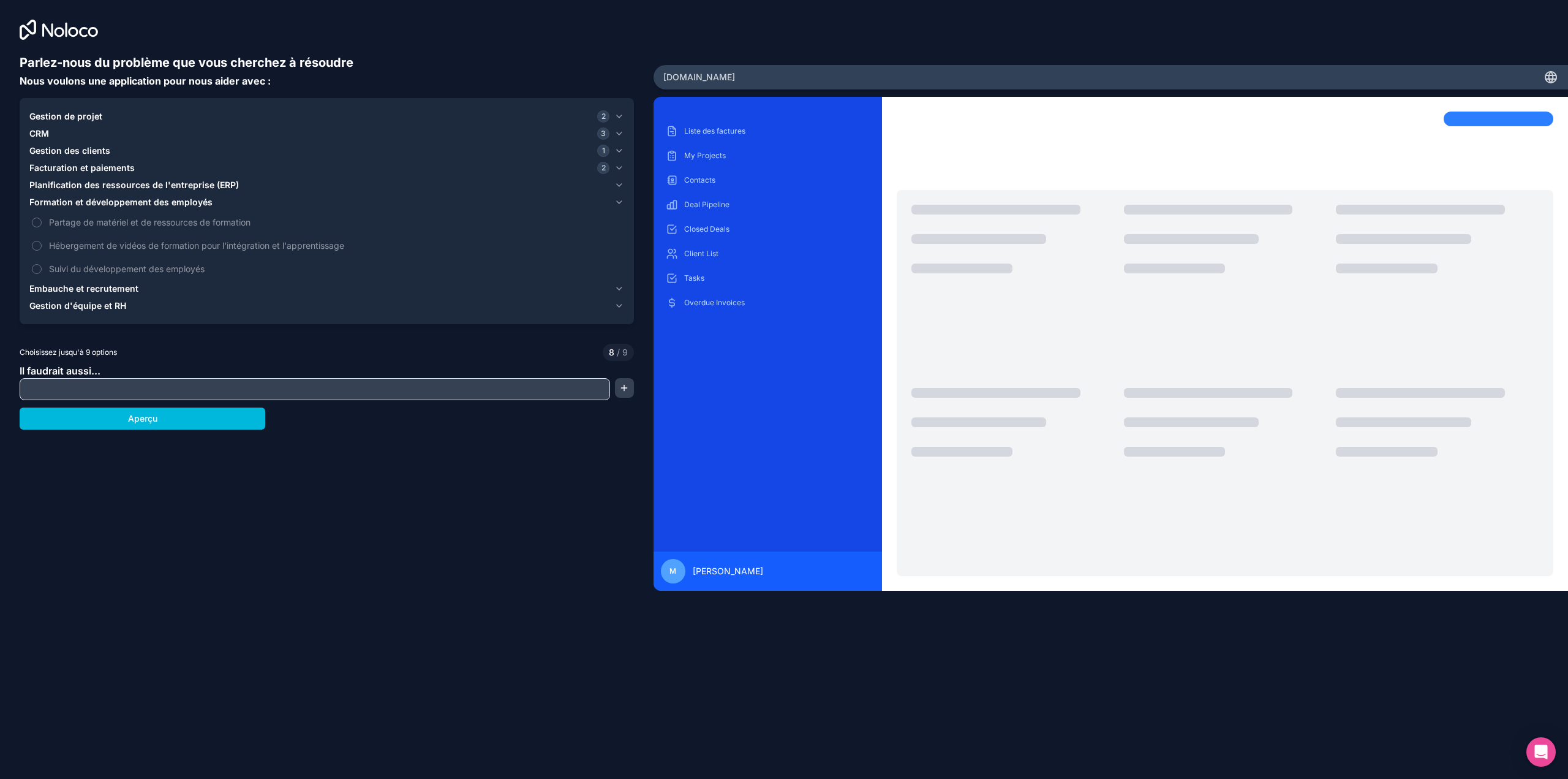
click at [46, 202] on font "Formation et développement des employés" at bounding box center [121, 201] width 184 height 11
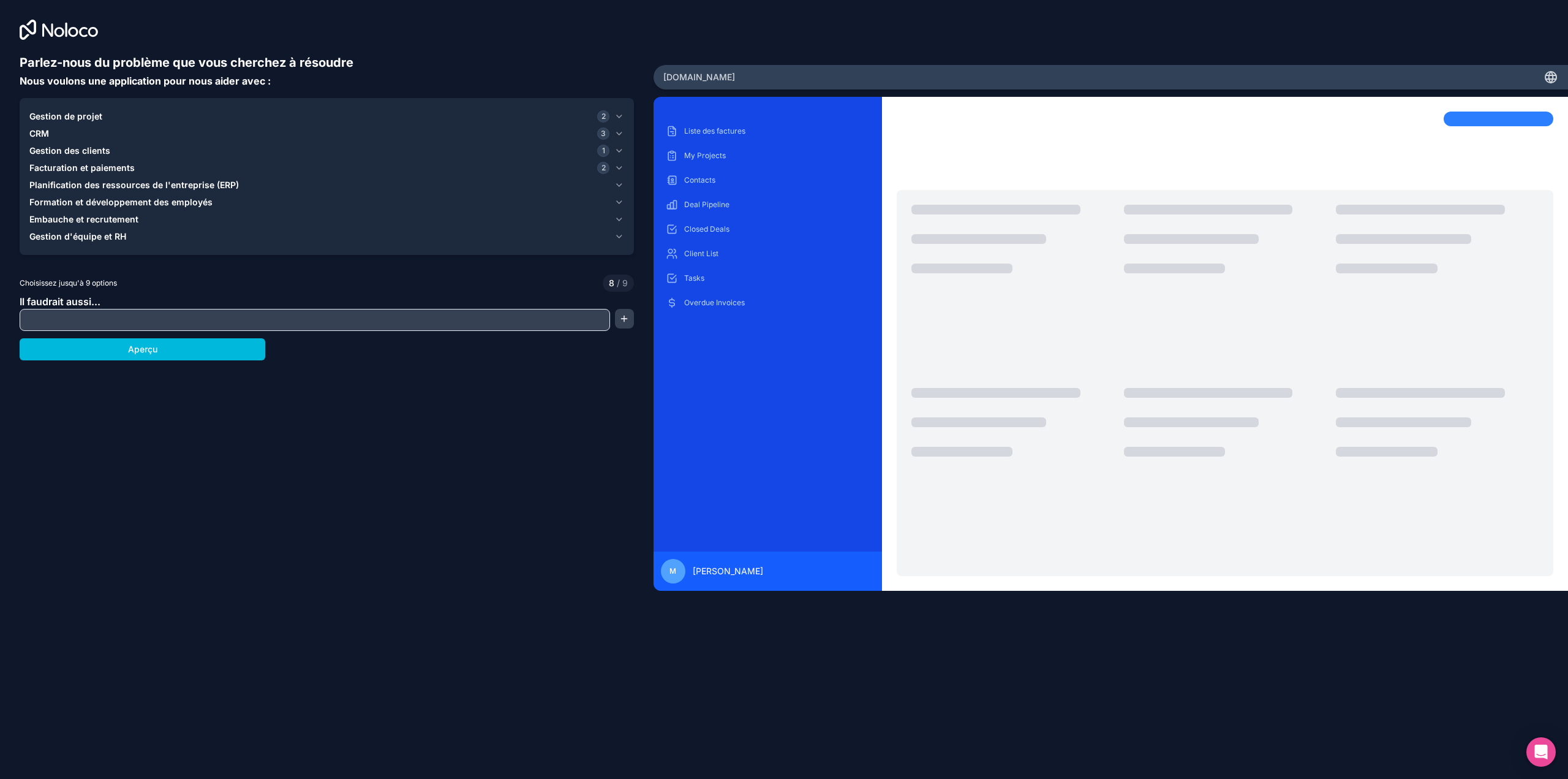
click at [46, 181] on font "Planification des ressources de l'entreprise (ERP)" at bounding box center [133, 185] width 210 height 11
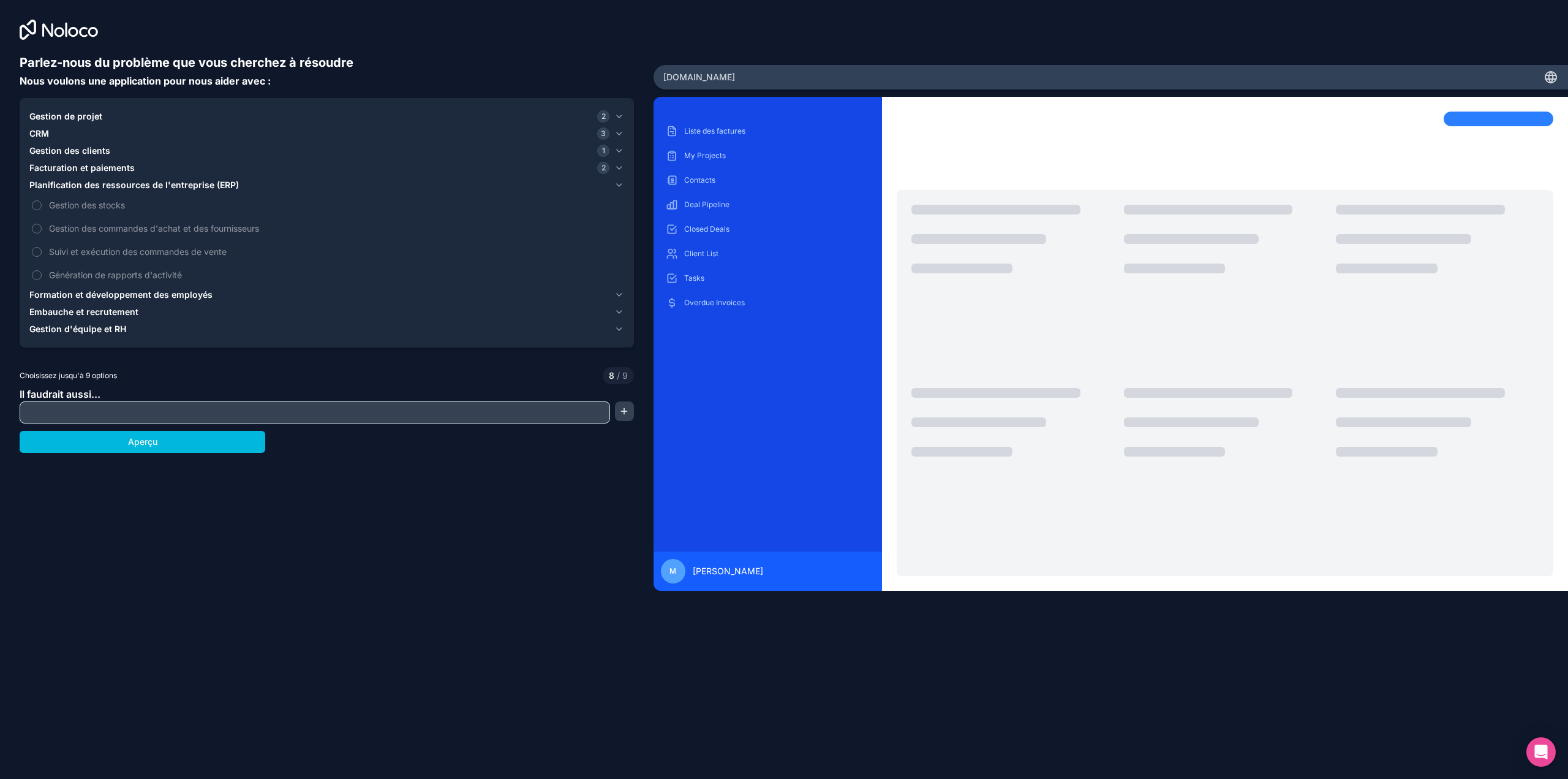
click at [44, 246] on label "Suivi et exécution des commandes de vente" at bounding box center [326, 250] width 594 height 22
click at [42, 246] on button "Suivi et exécution des commandes de vente" at bounding box center [37, 251] width 10 height 10
click at [40, 248] on button "Suivi et exécution des commandes de vente" at bounding box center [37, 251] width 10 height 10
click at [37, 251] on button "Suivi et exécution des commandes de vente" at bounding box center [37, 251] width 10 height 10
click at [37, 253] on button "Suivi et exécution des commandes de vente" at bounding box center [37, 251] width 10 height 10
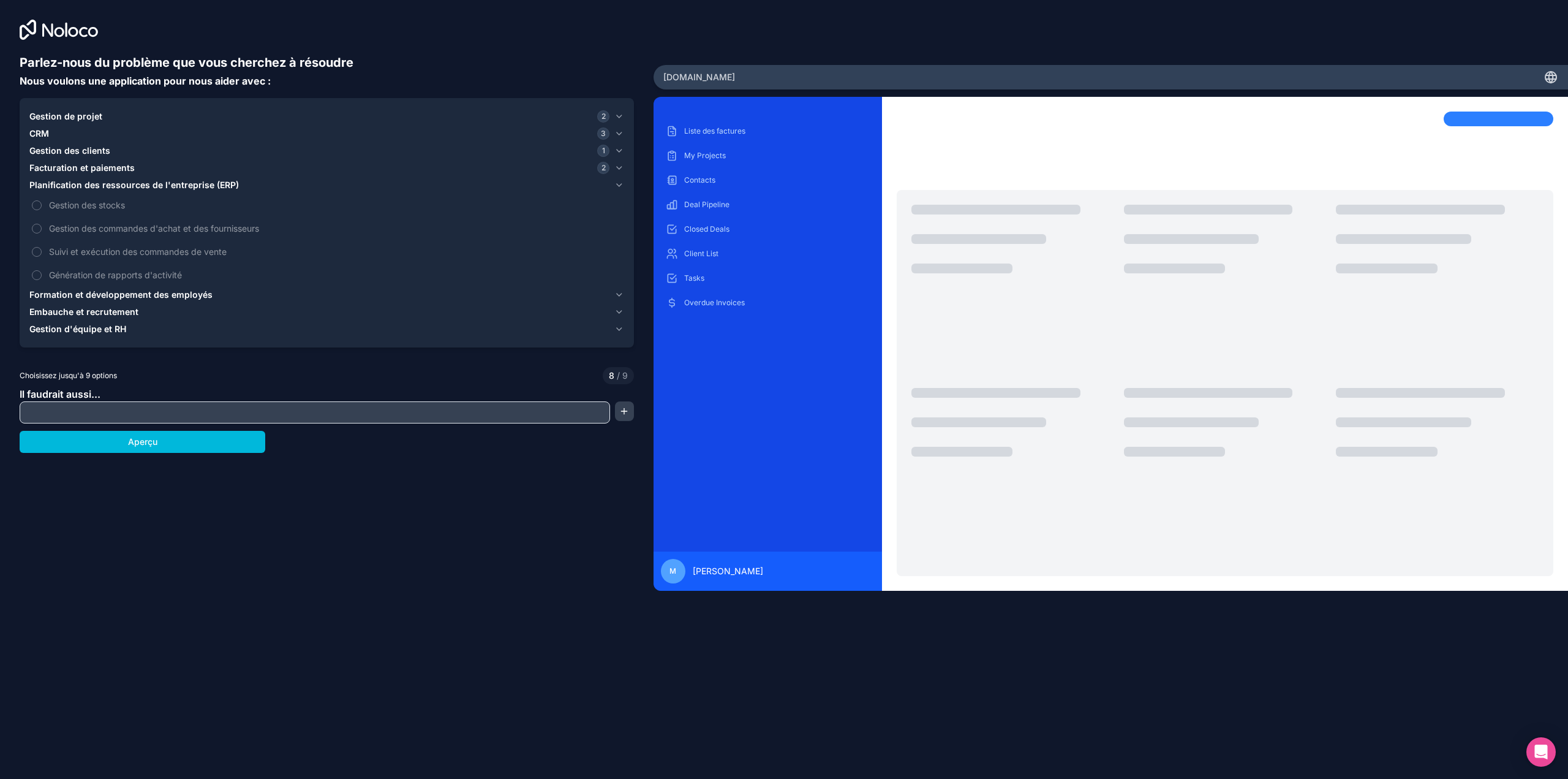
click at [44, 110] on span "Gestion de projet" at bounding box center [65, 116] width 72 height 13
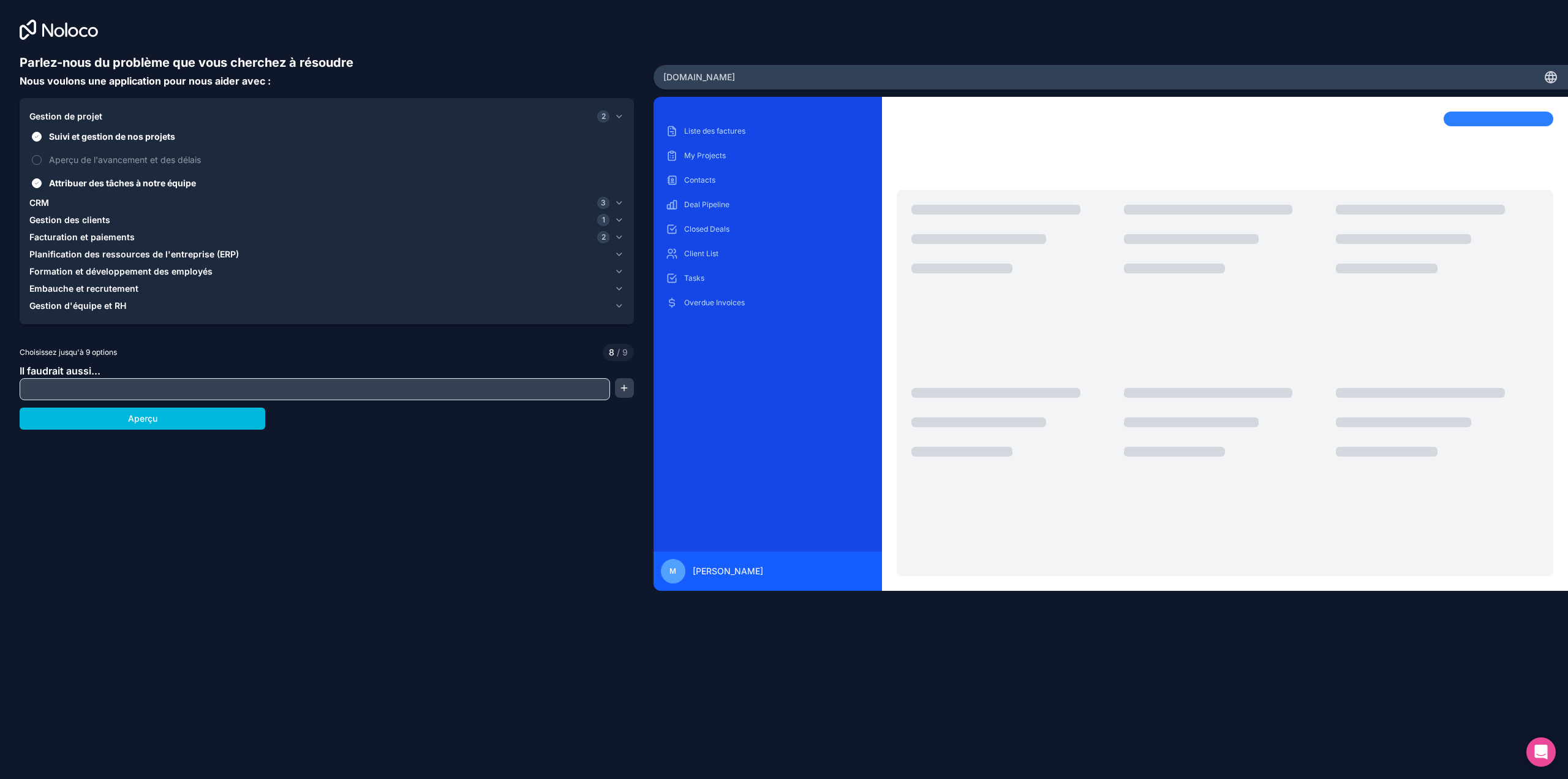
click at [31, 203] on font "CRM" at bounding box center [39, 202] width 19 height 11
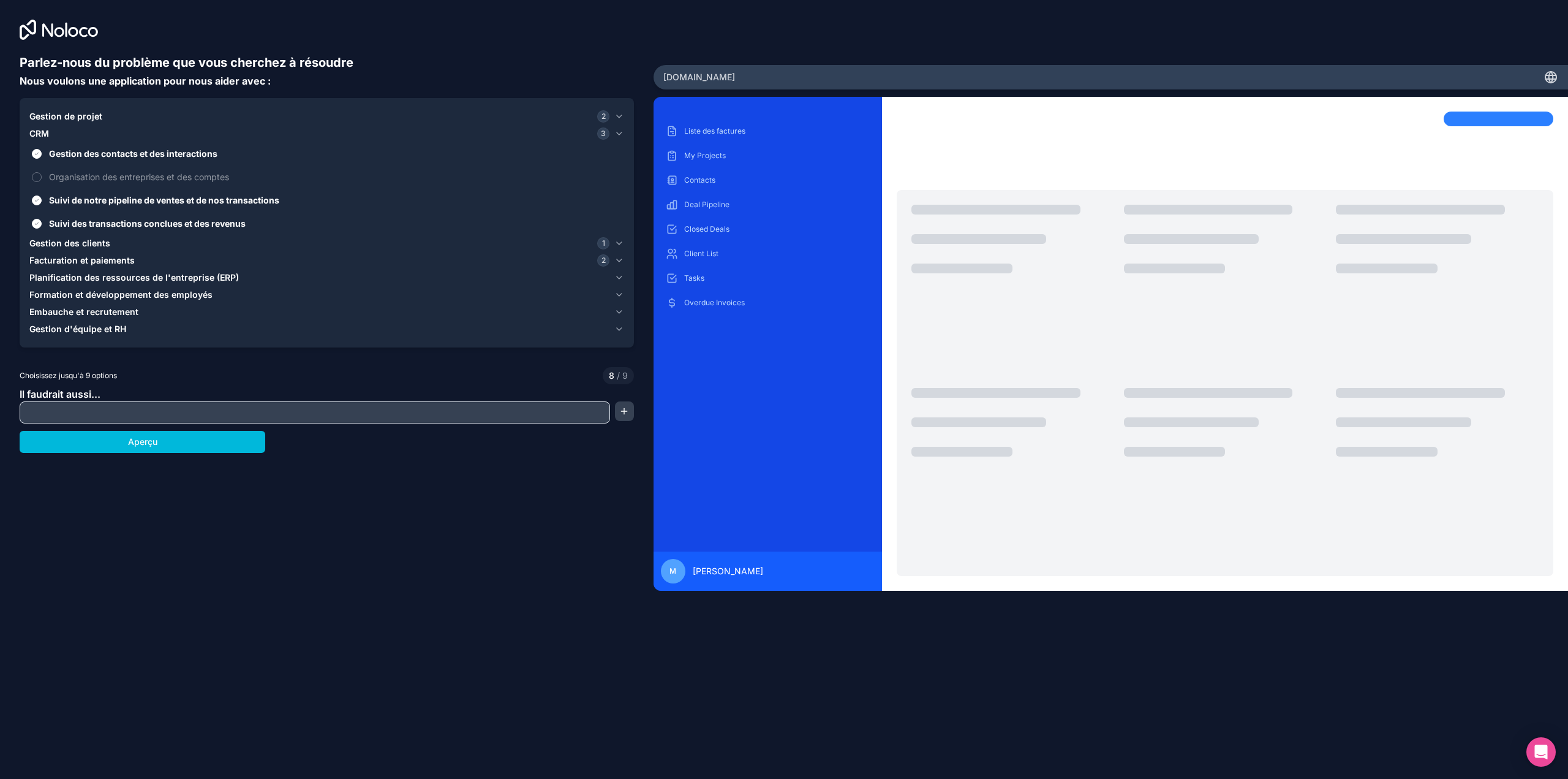
click at [43, 245] on font "Gestion des clients" at bounding box center [70, 243] width 81 height 11
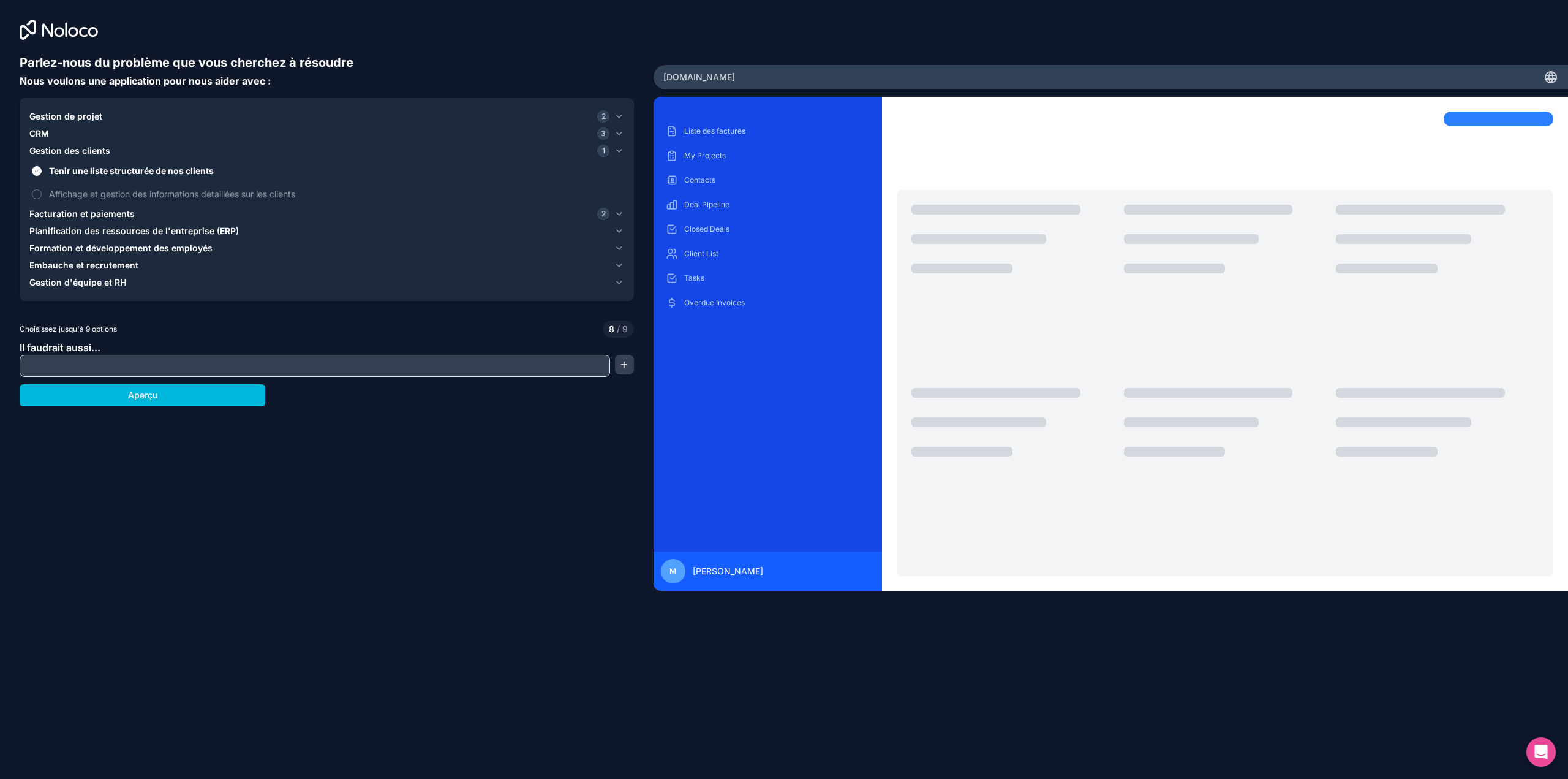
click at [40, 193] on button "Affichage et gestion des informations détaillées sur les clients" at bounding box center [37, 194] width 10 height 10
click at [84, 364] on input "text" at bounding box center [314, 366] width 584 height 17
type input "**********"
click at [619, 365] on button "button" at bounding box center [624, 364] width 19 height 19
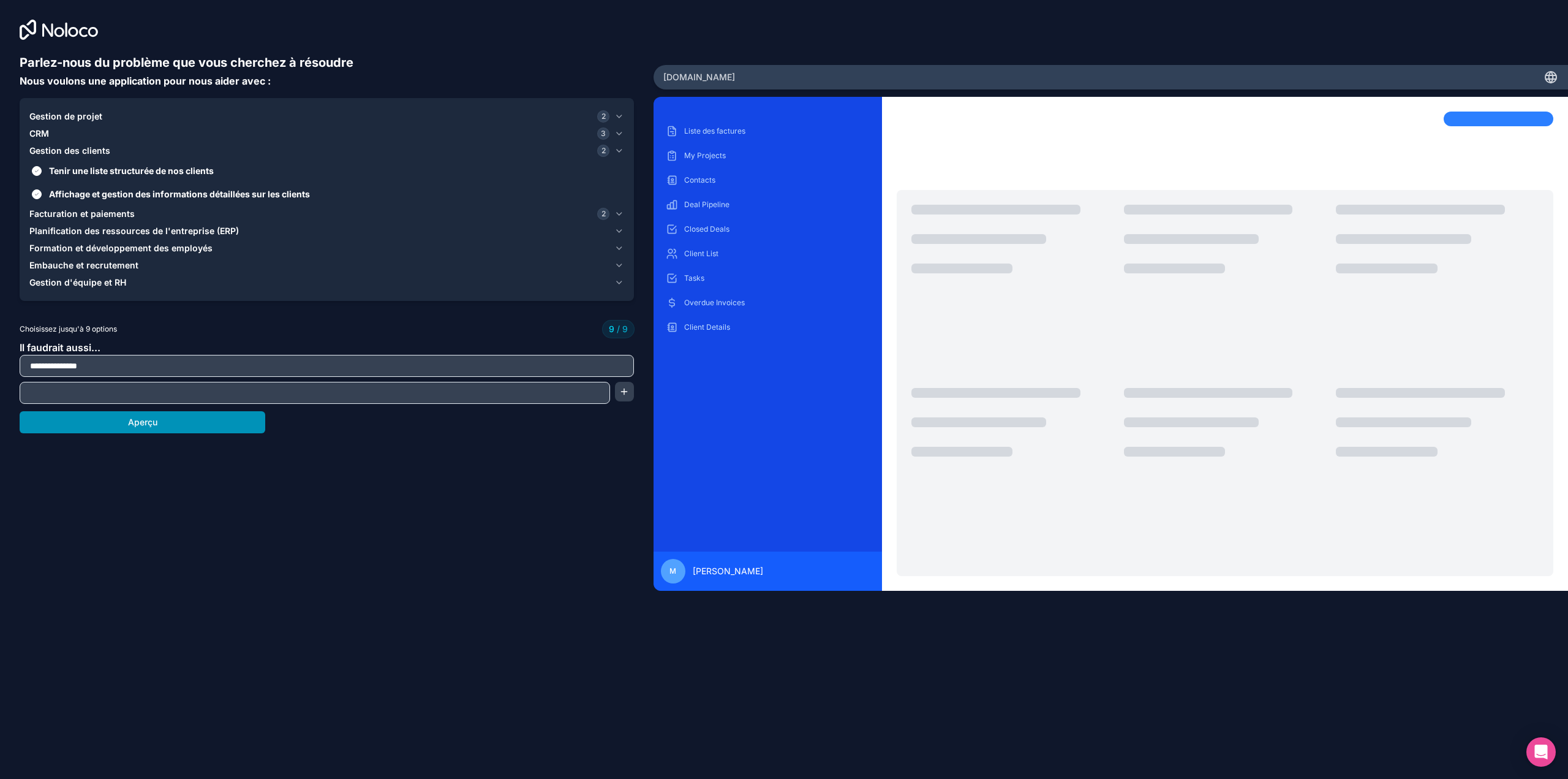
click at [182, 422] on button "Aperçu" at bounding box center [142, 421] width 245 height 22
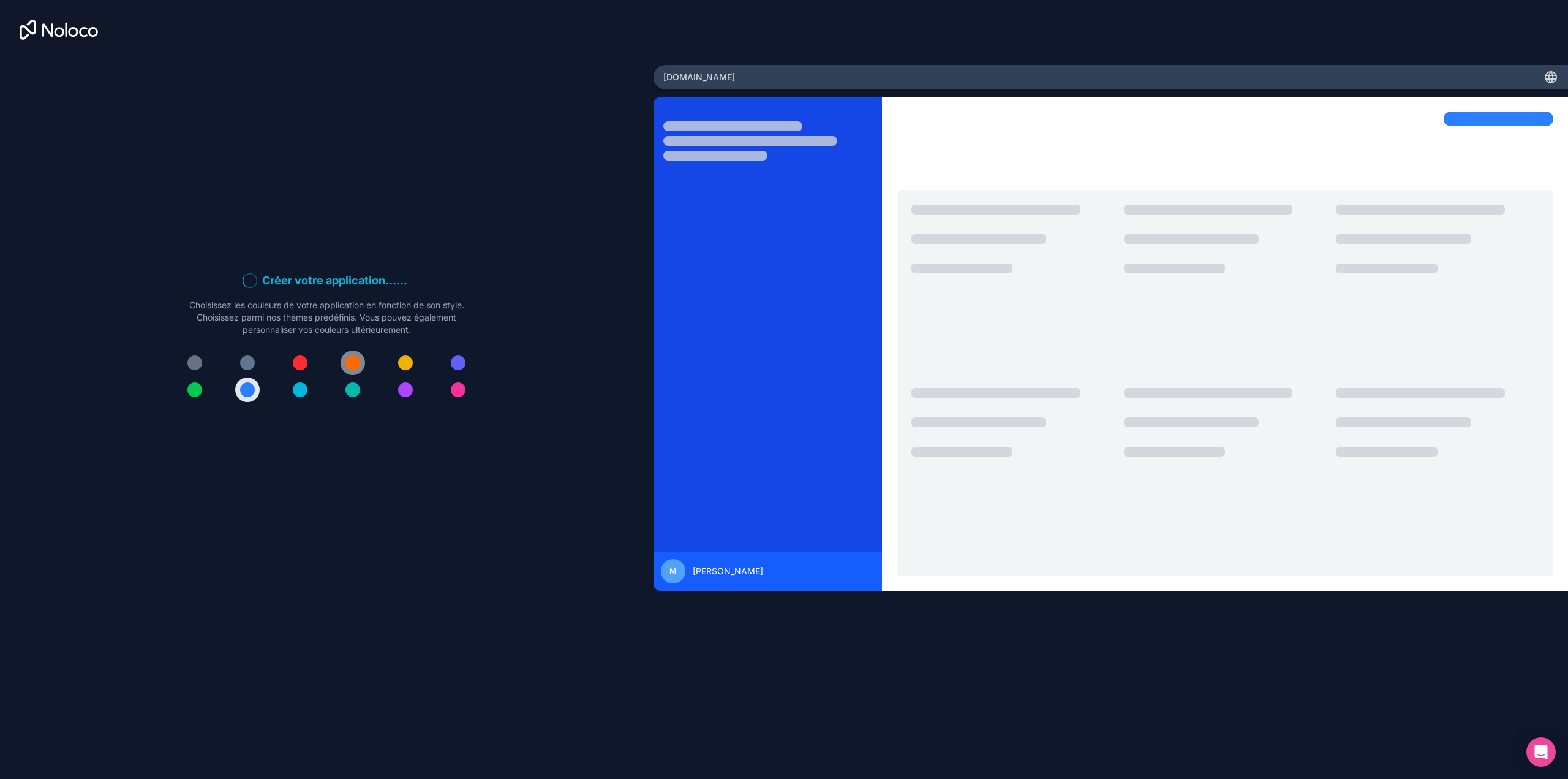
click at [358, 361] on div at bounding box center [353, 362] width 14 height 14
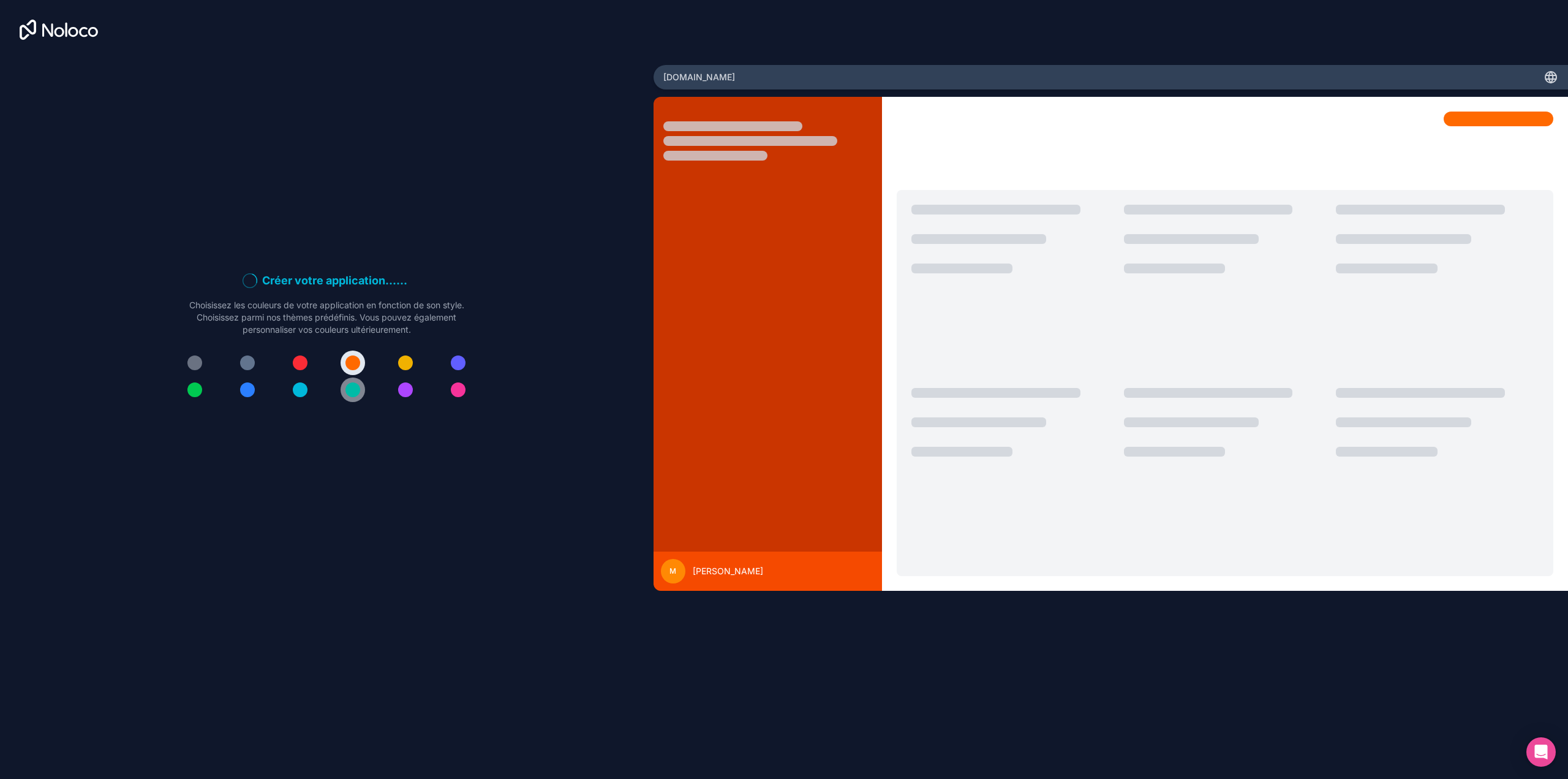
click at [349, 388] on div at bounding box center [353, 390] width 14 height 14
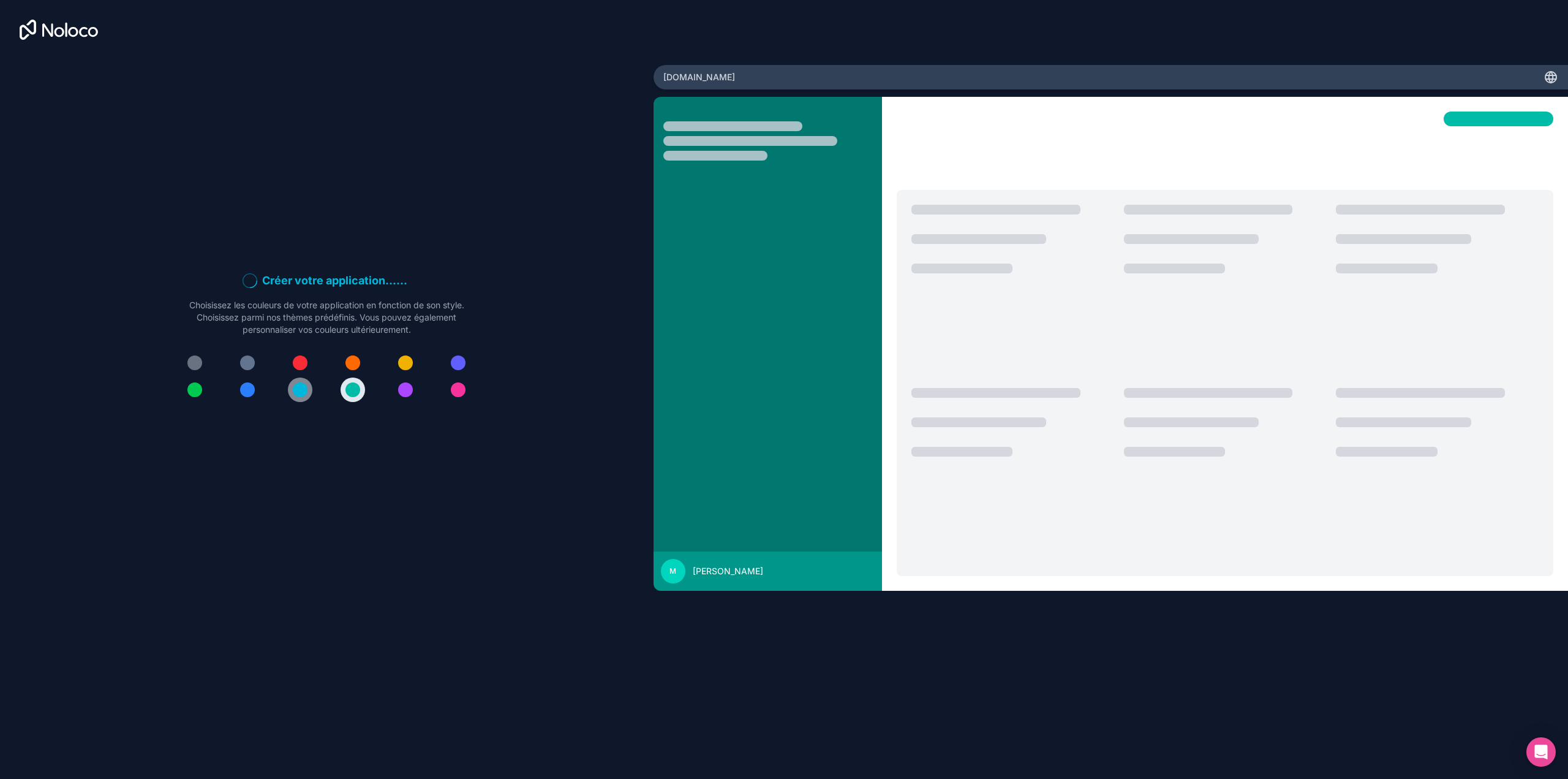
click at [303, 388] on div at bounding box center [299, 390] width 14 height 14
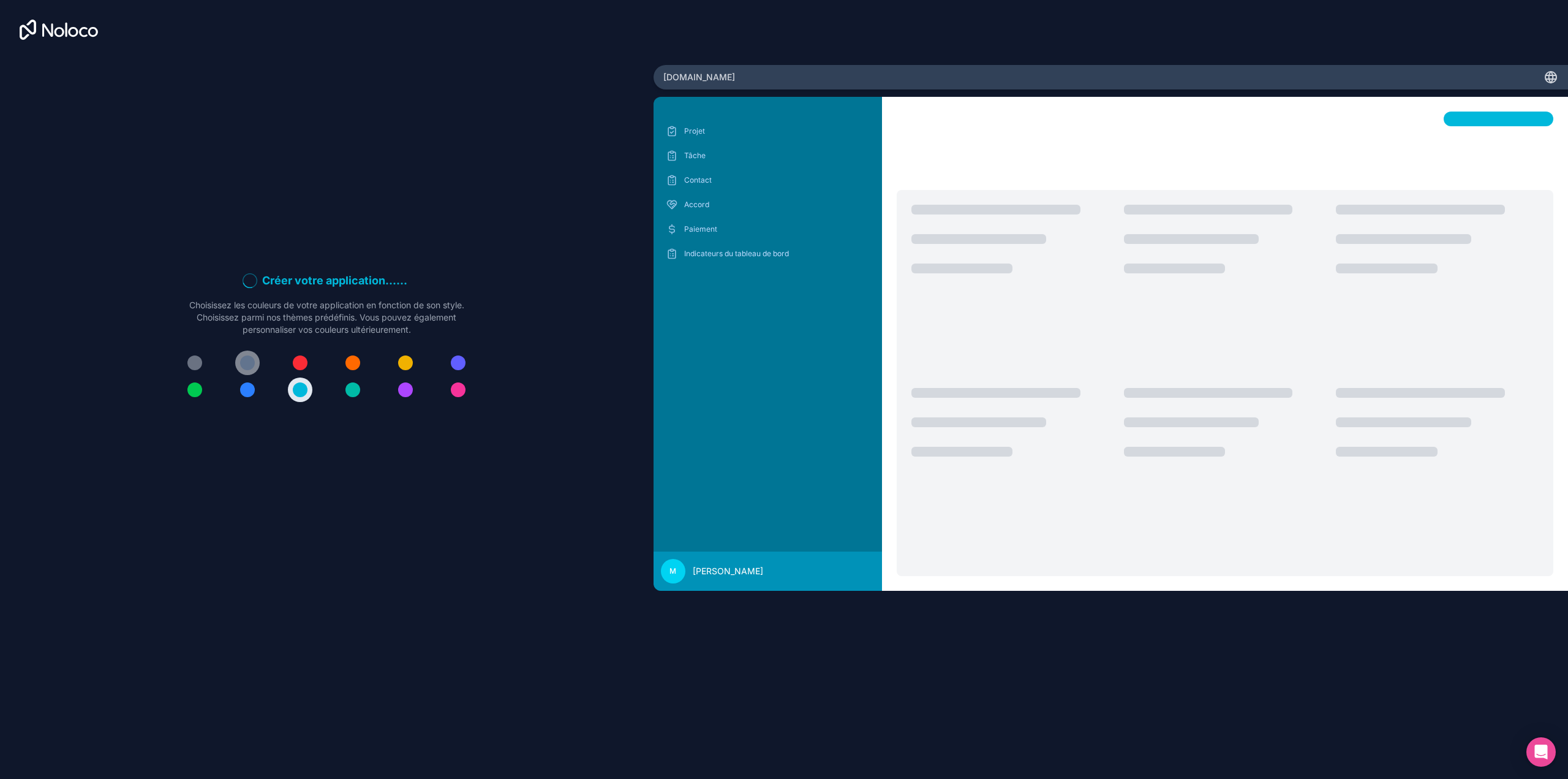
click at [248, 362] on div at bounding box center [246, 362] width 14 height 14
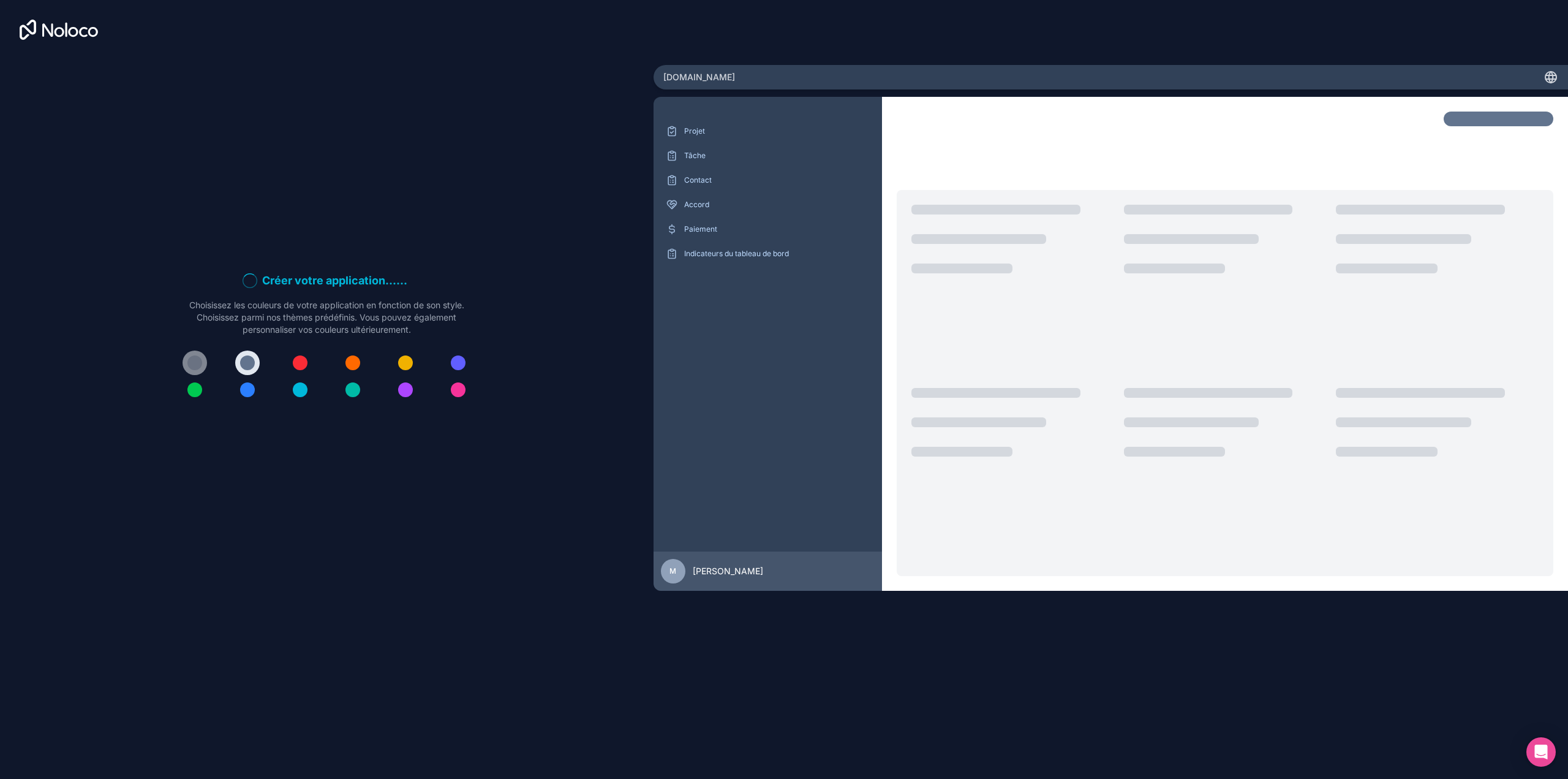
click at [185, 365] on button at bounding box center [194, 362] width 24 height 24
click at [295, 361] on div at bounding box center [299, 362] width 14 height 14
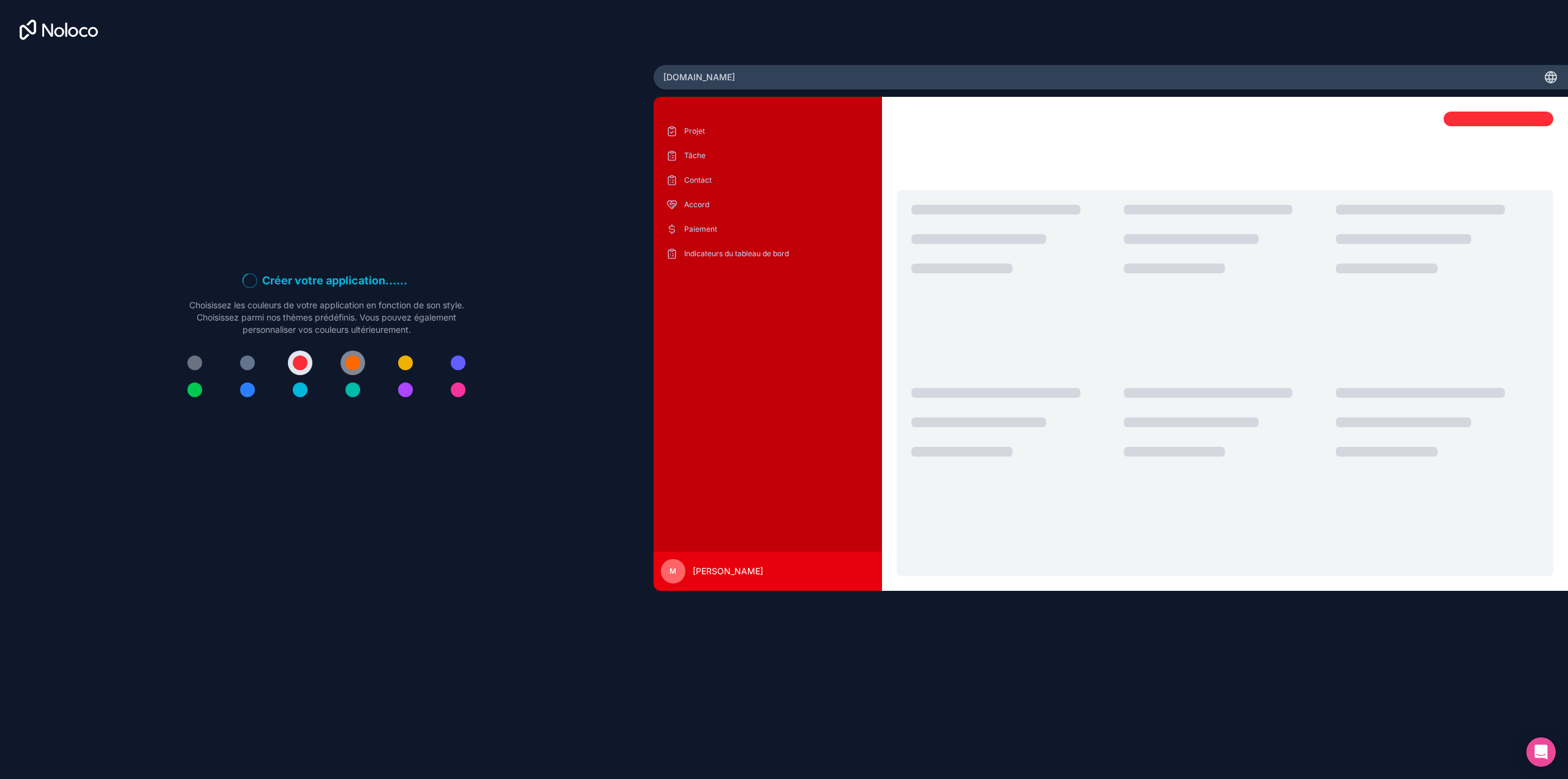
click at [356, 363] on div at bounding box center [353, 362] width 14 height 14
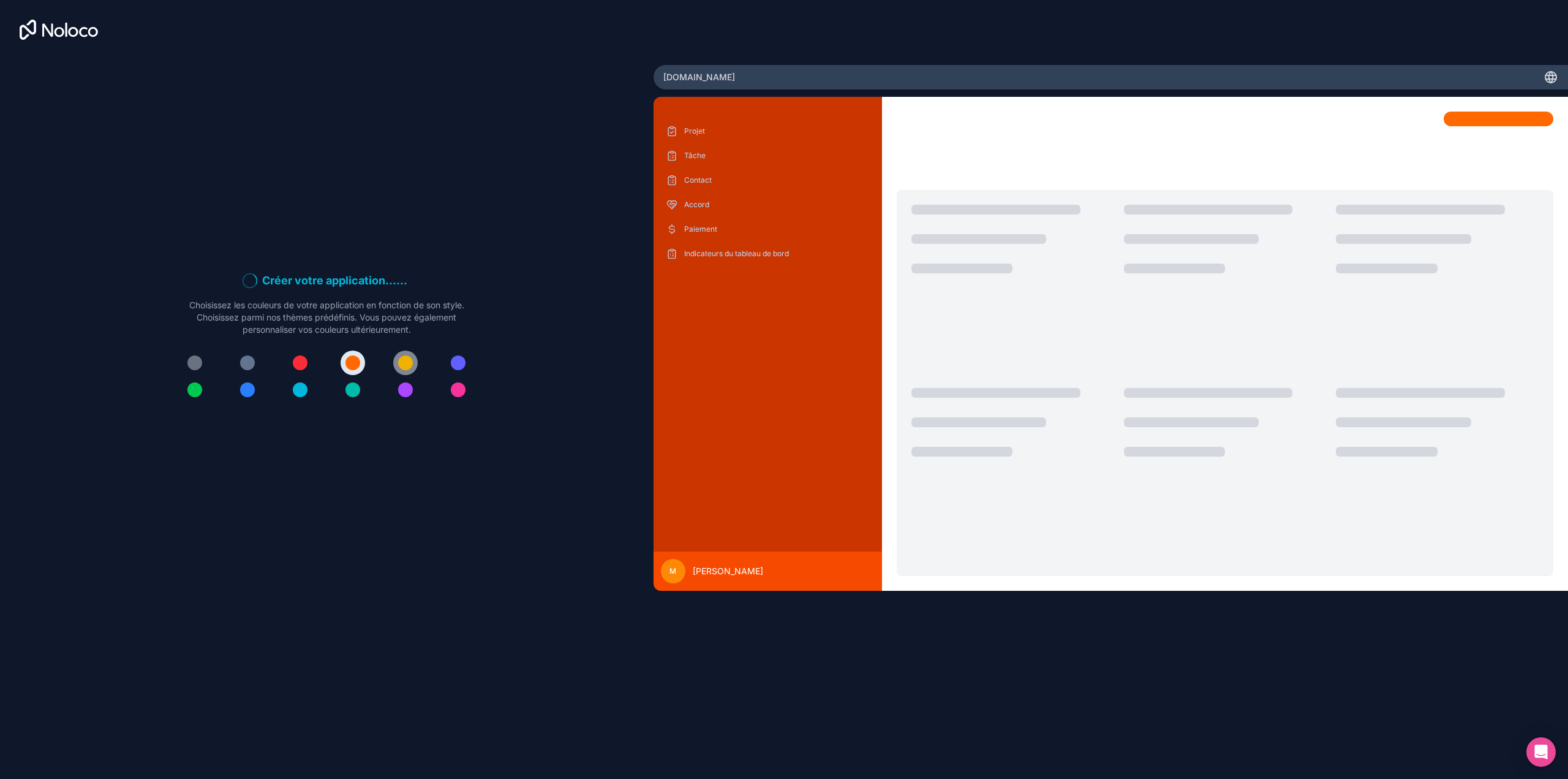
click at [394, 362] on button at bounding box center [405, 362] width 24 height 24
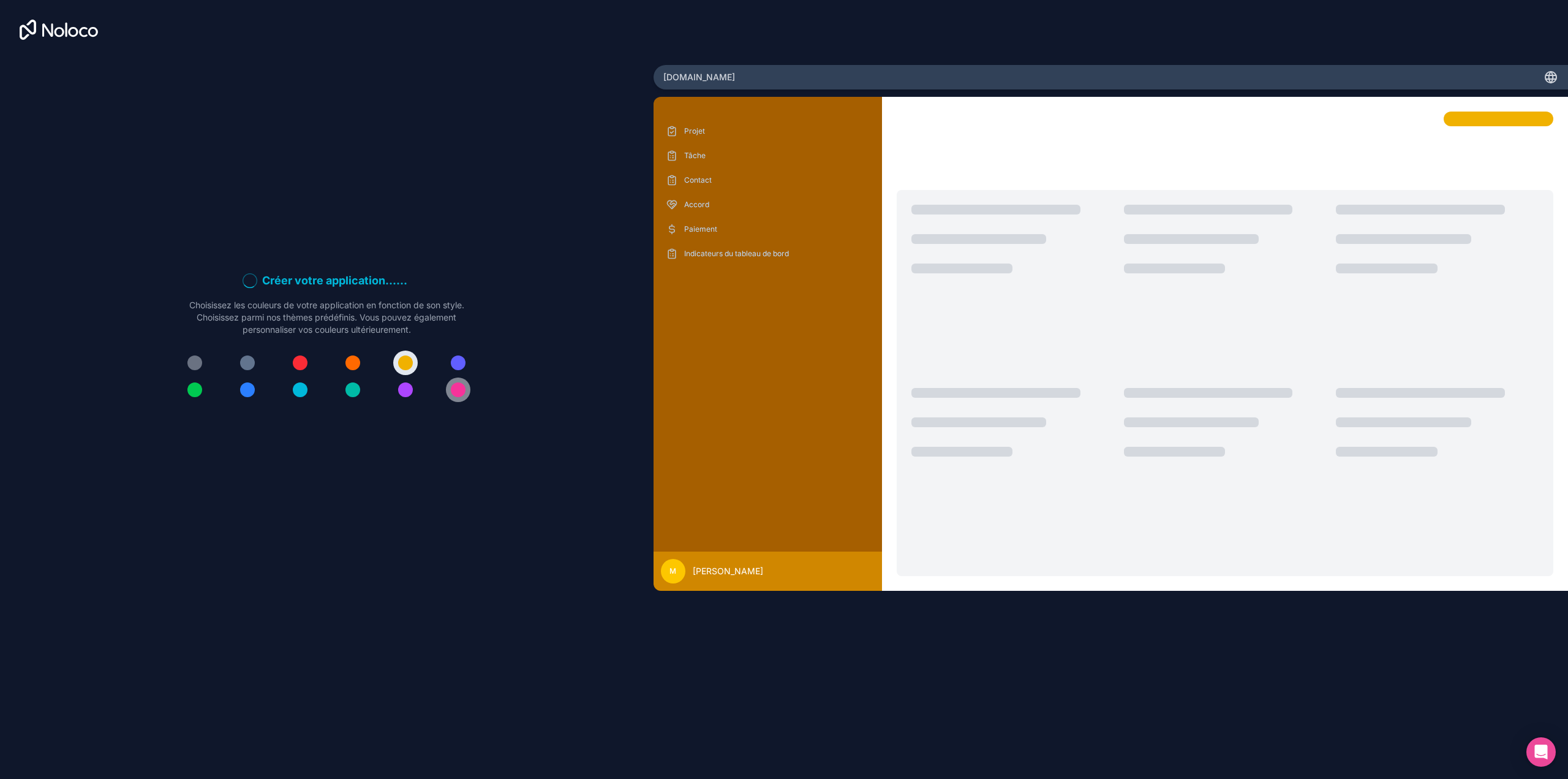
click at [447, 384] on button at bounding box center [457, 389] width 24 height 24
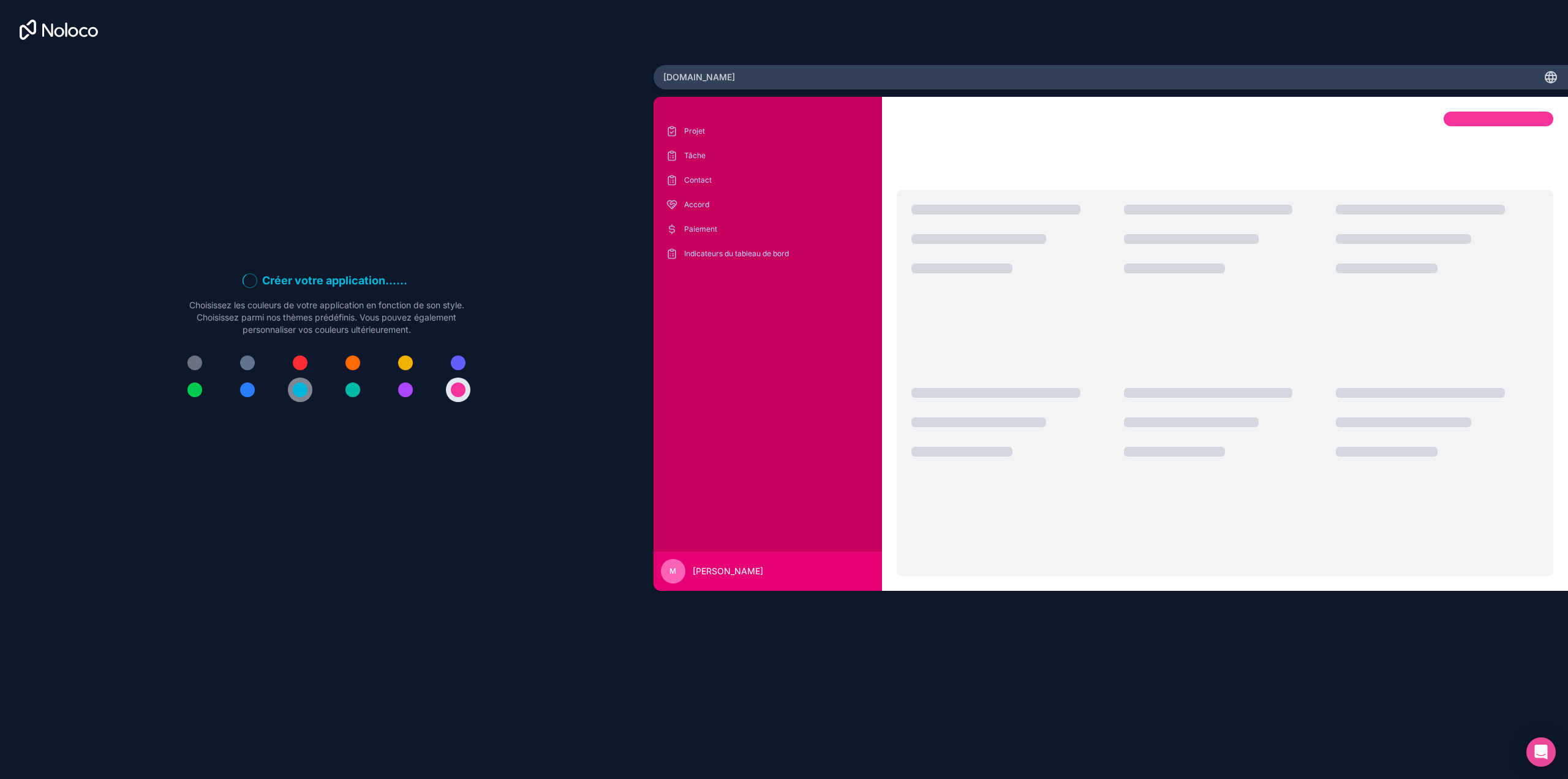
click at [299, 388] on div at bounding box center [299, 390] width 14 height 14
